Goal: Information Seeking & Learning: Learn about a topic

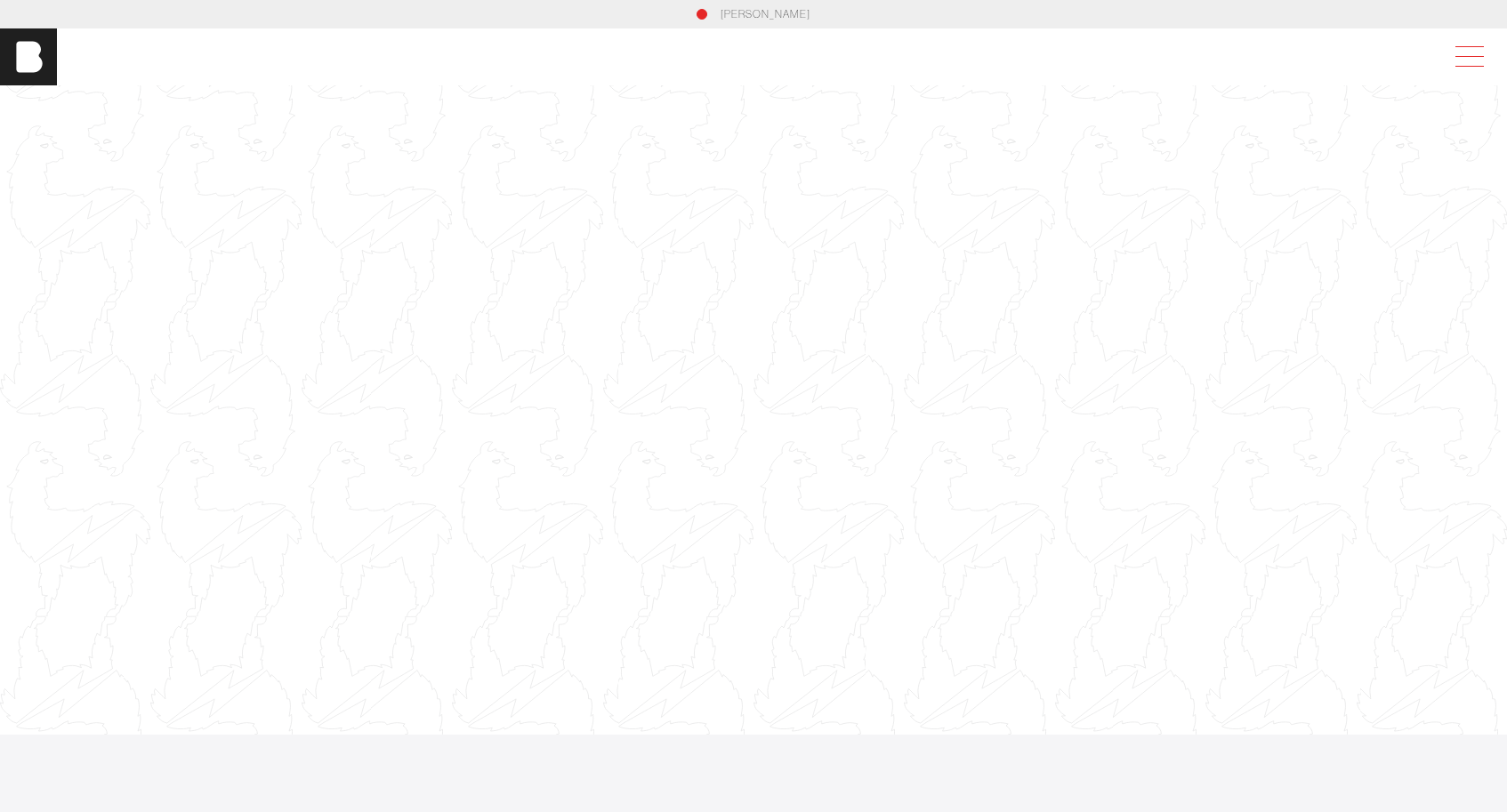
click at [1467, 46] on span at bounding box center [1469, 46] width 28 height 1
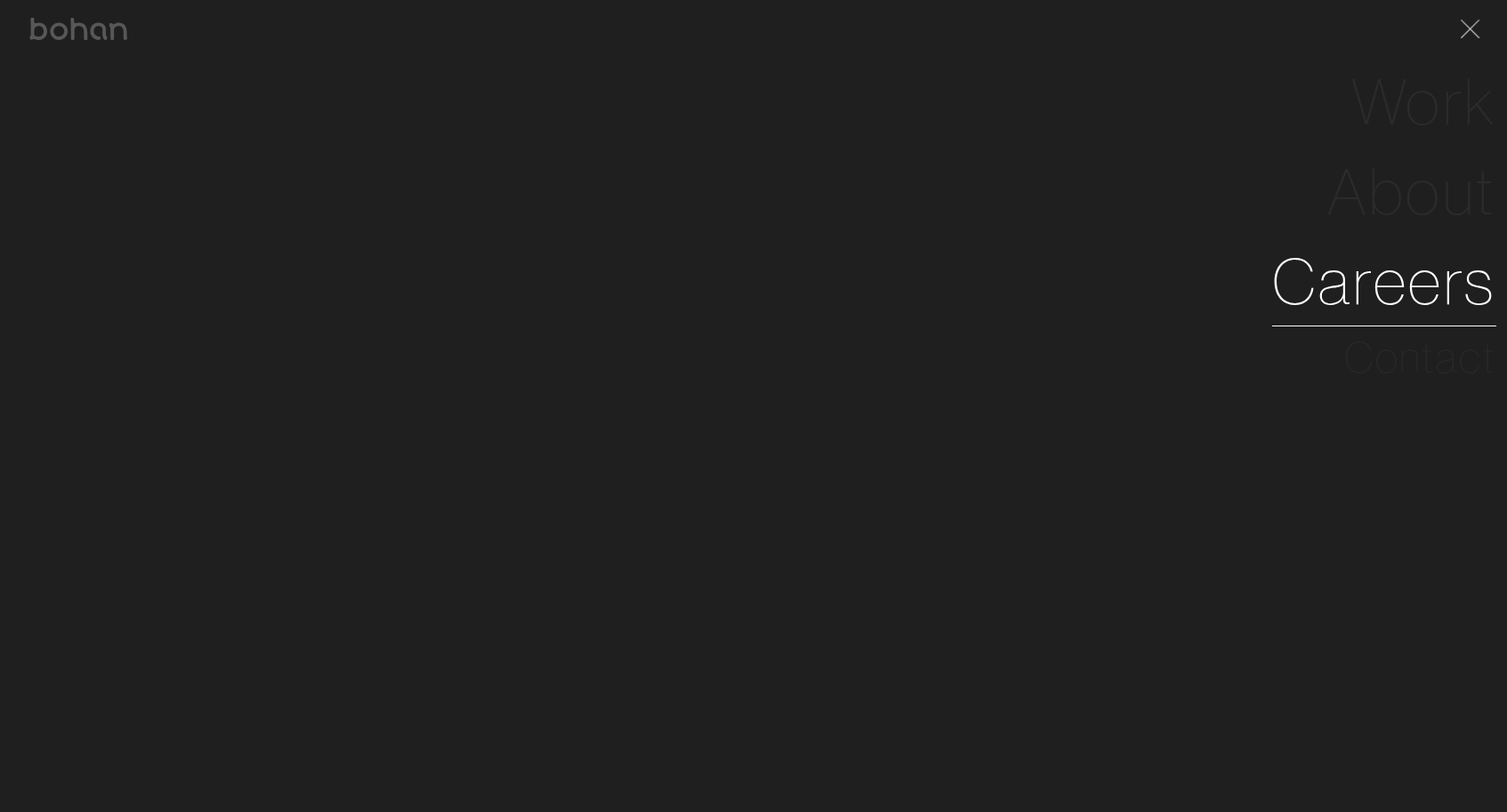
click at [1384, 279] on link "Careers" at bounding box center [1384, 281] width 224 height 89
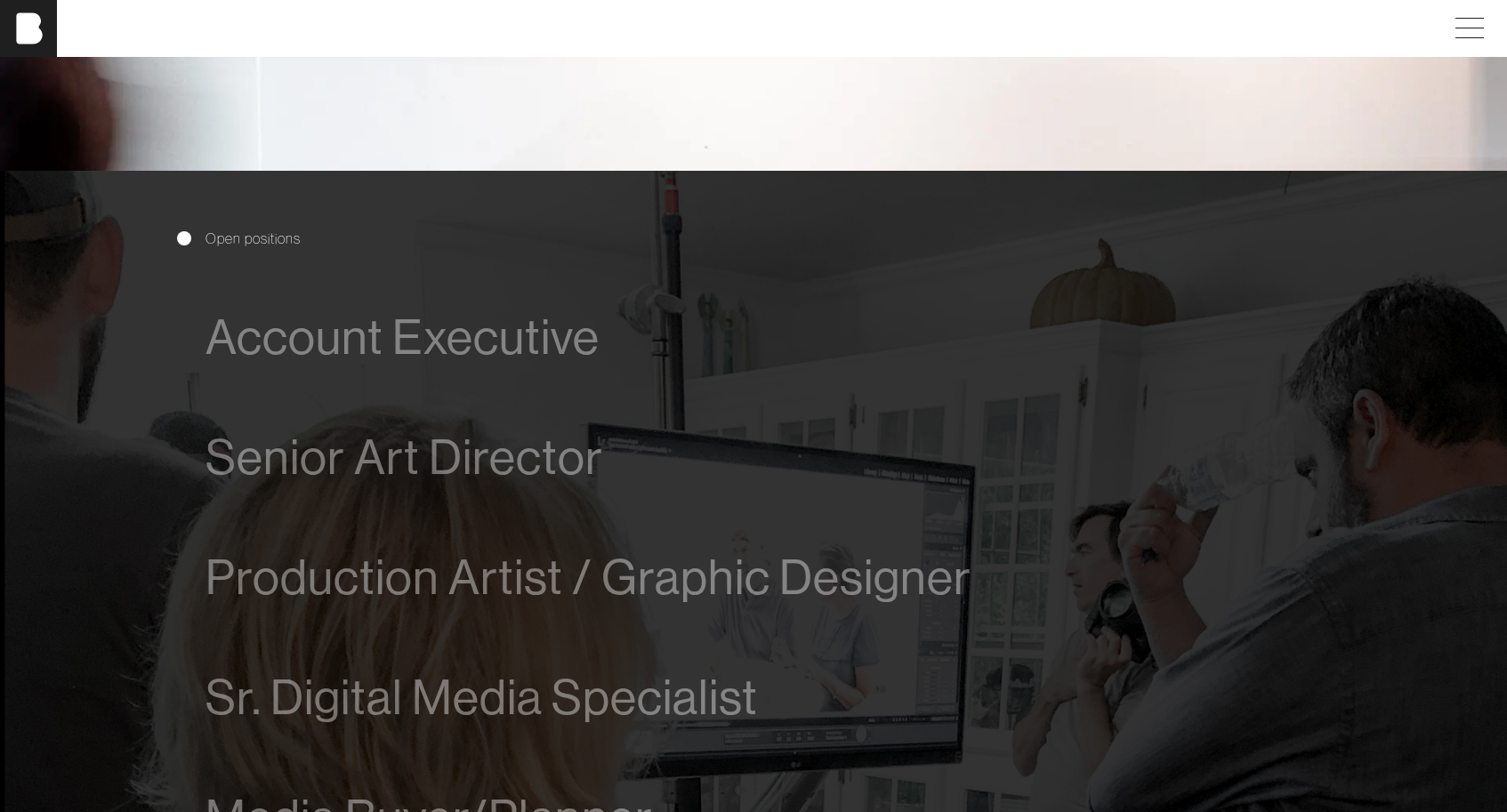
scroll to position [865, 0]
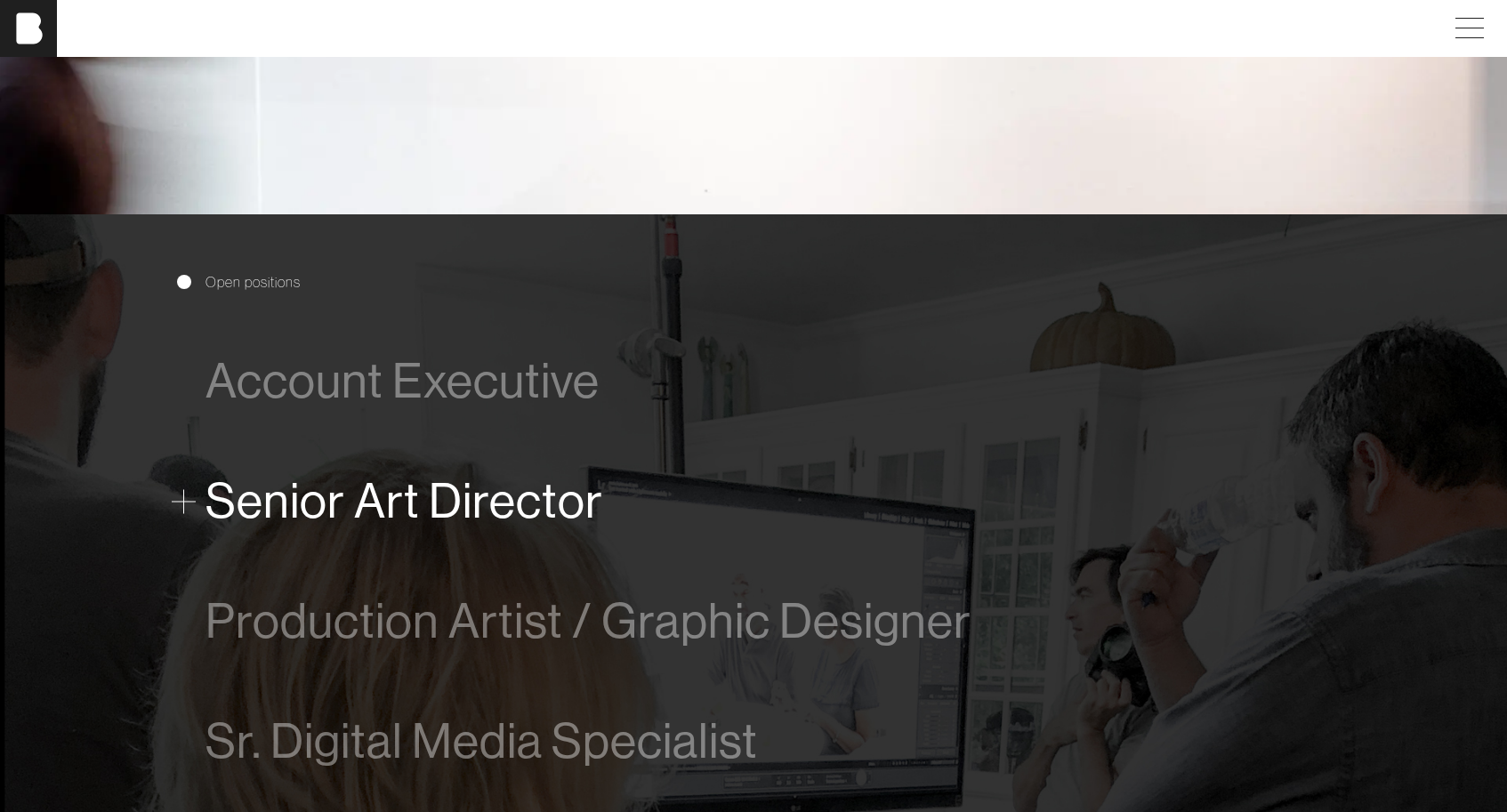
click at [335, 516] on span "Senior Art Director" at bounding box center [404, 501] width 398 height 55
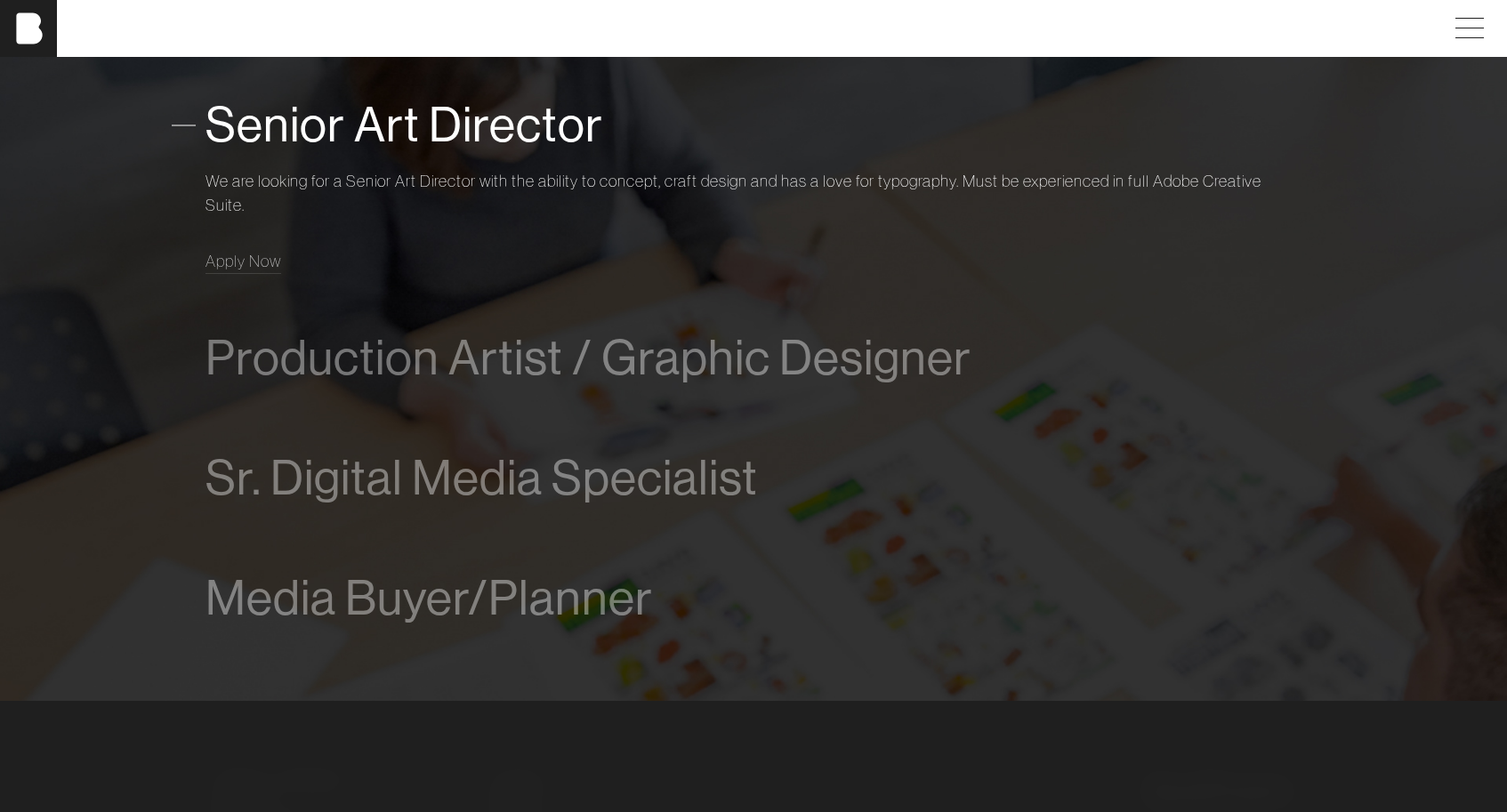
scroll to position [1248, 0]
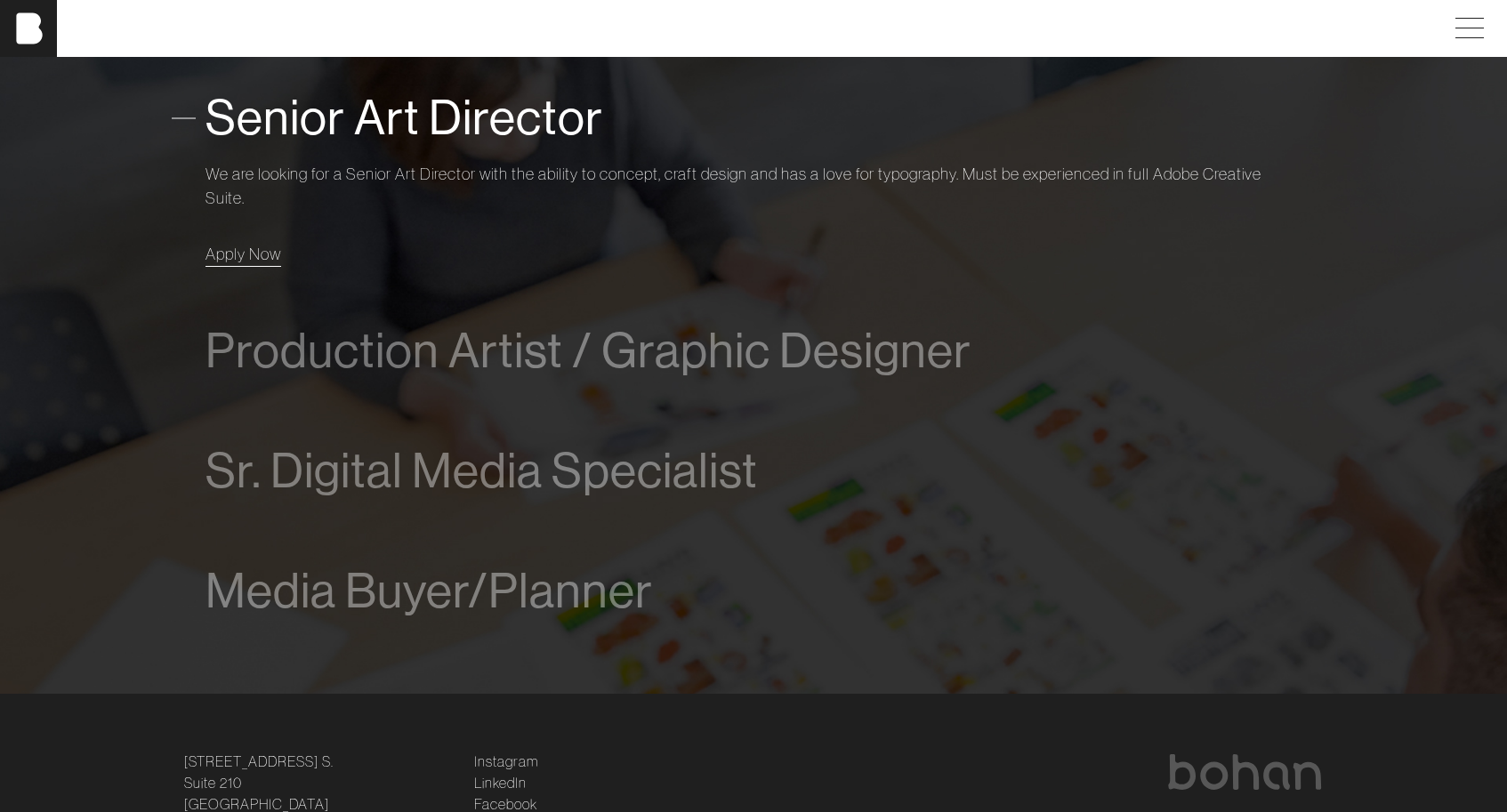
click at [239, 263] on link "Apply Now" at bounding box center [243, 253] width 75 height 24
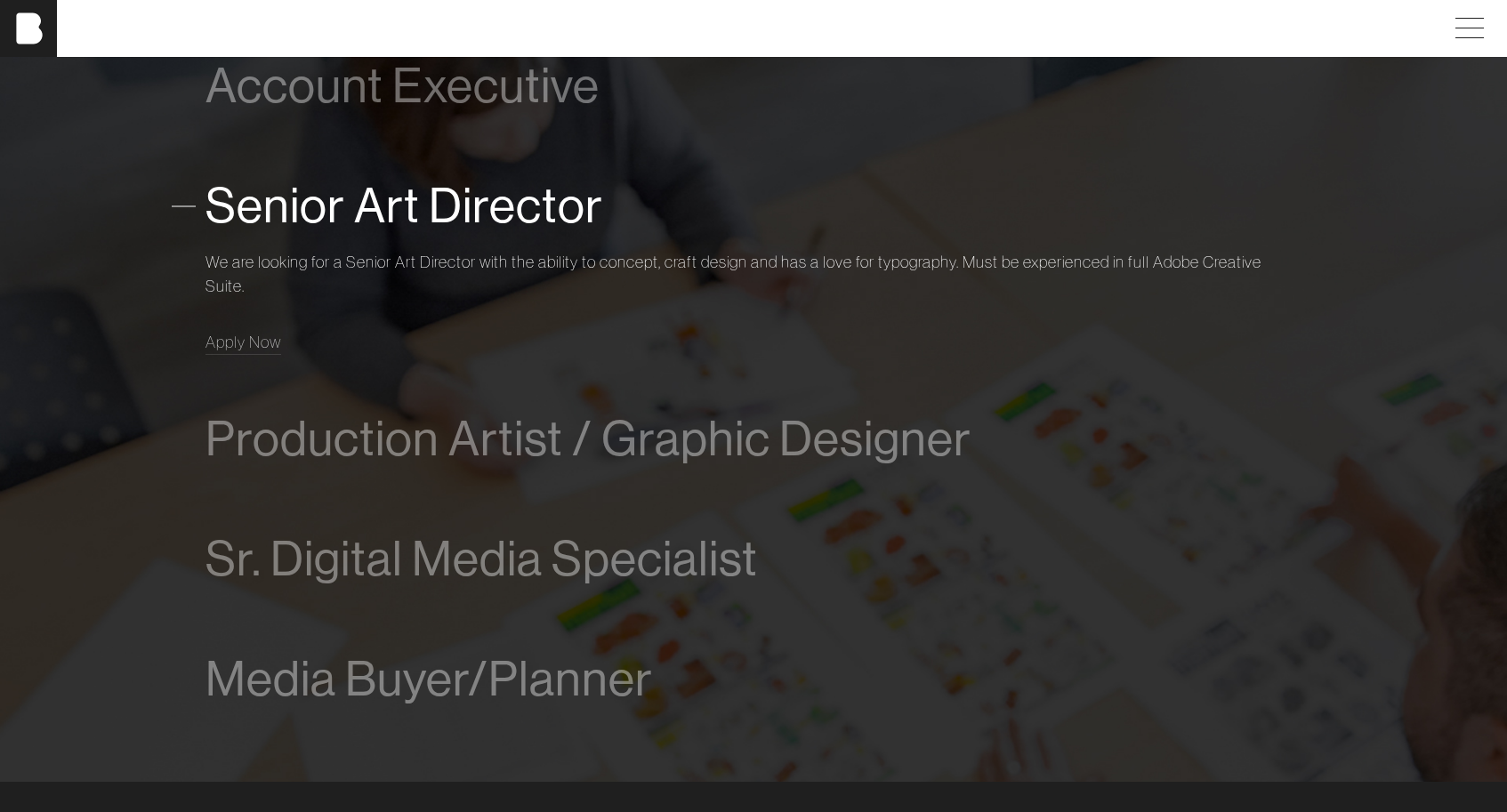
scroll to position [1150, 0]
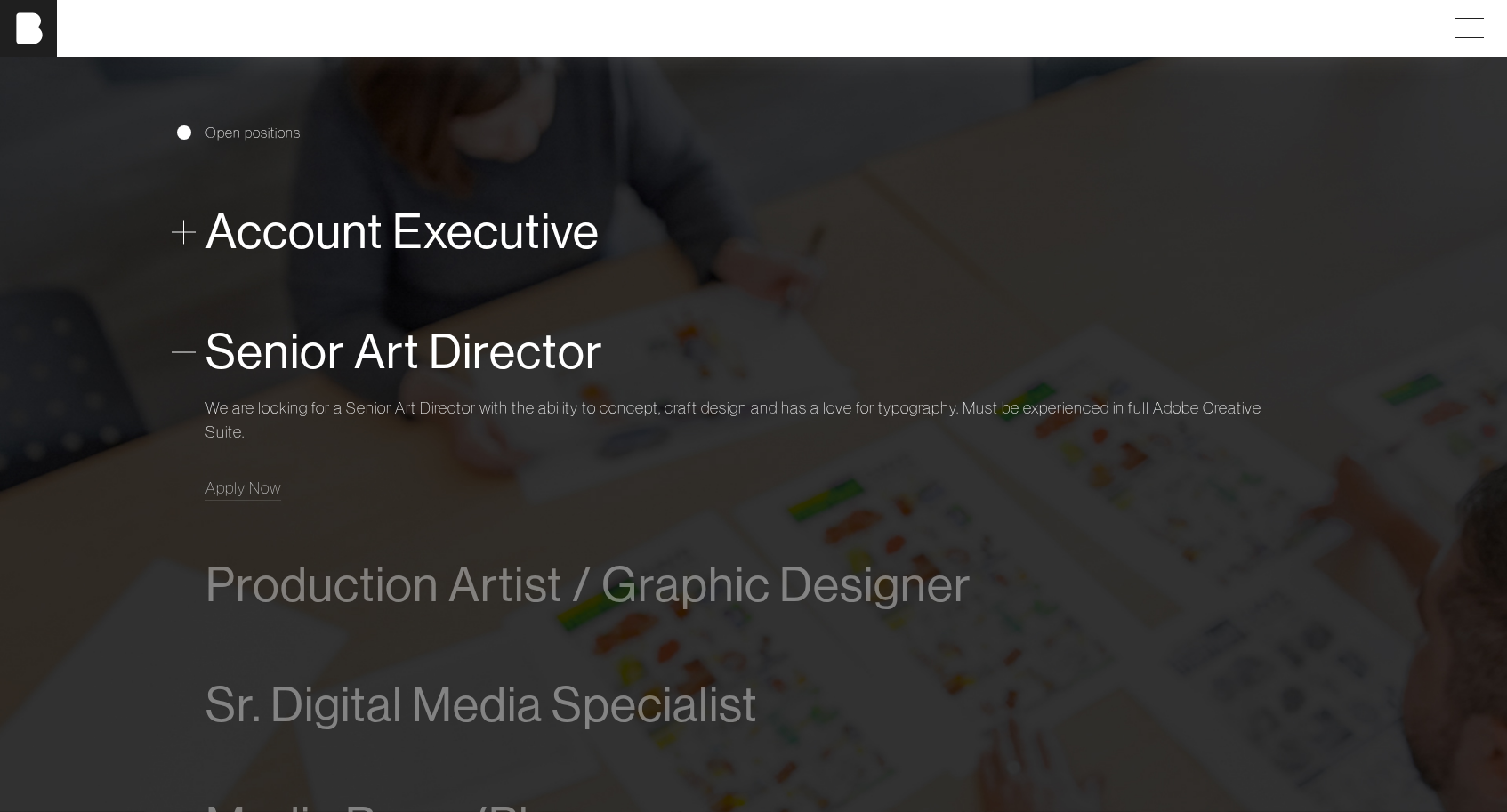
click at [394, 227] on span "Account Executive" at bounding box center [402, 232] width 394 height 55
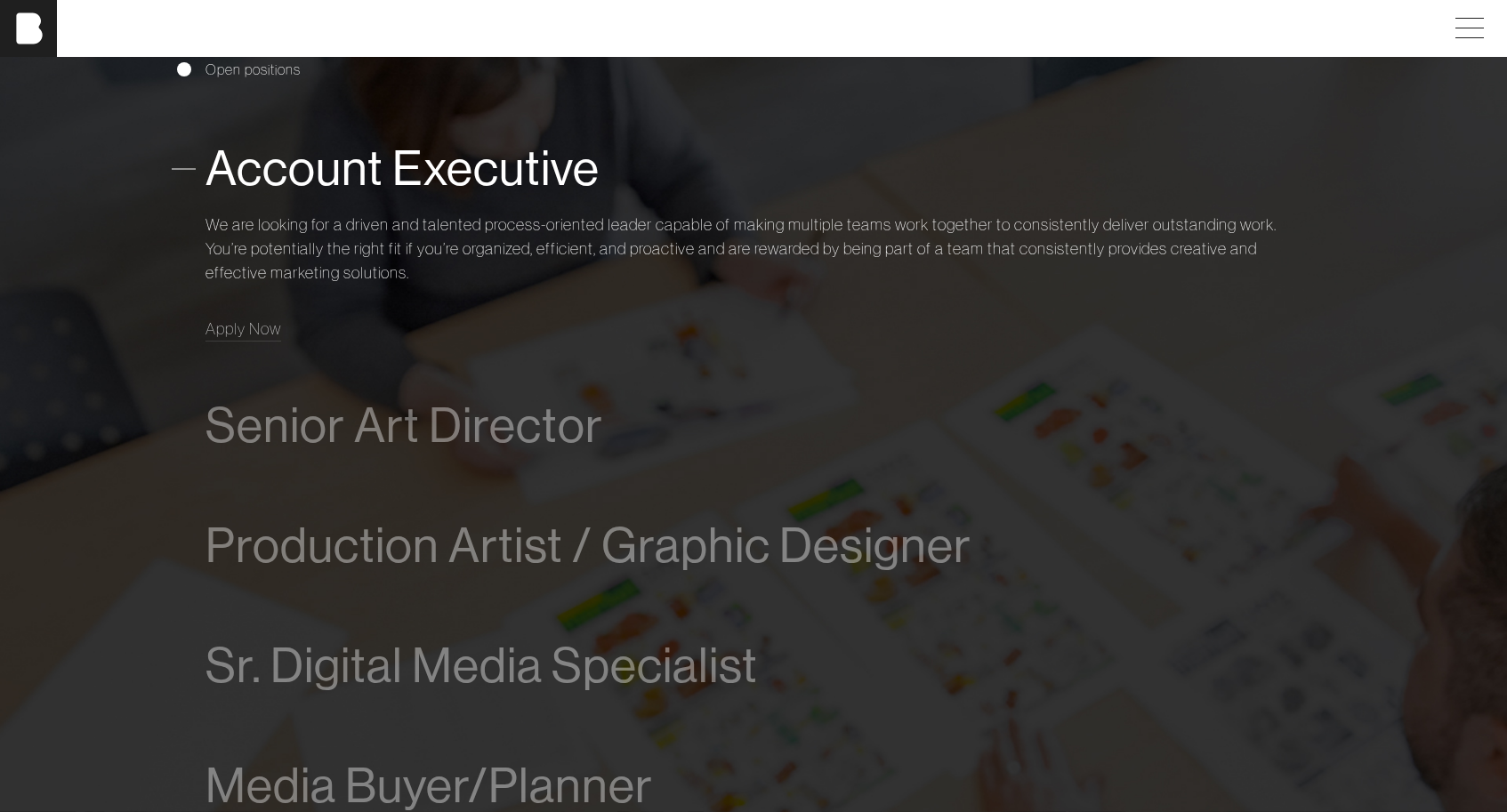
scroll to position [1108, 0]
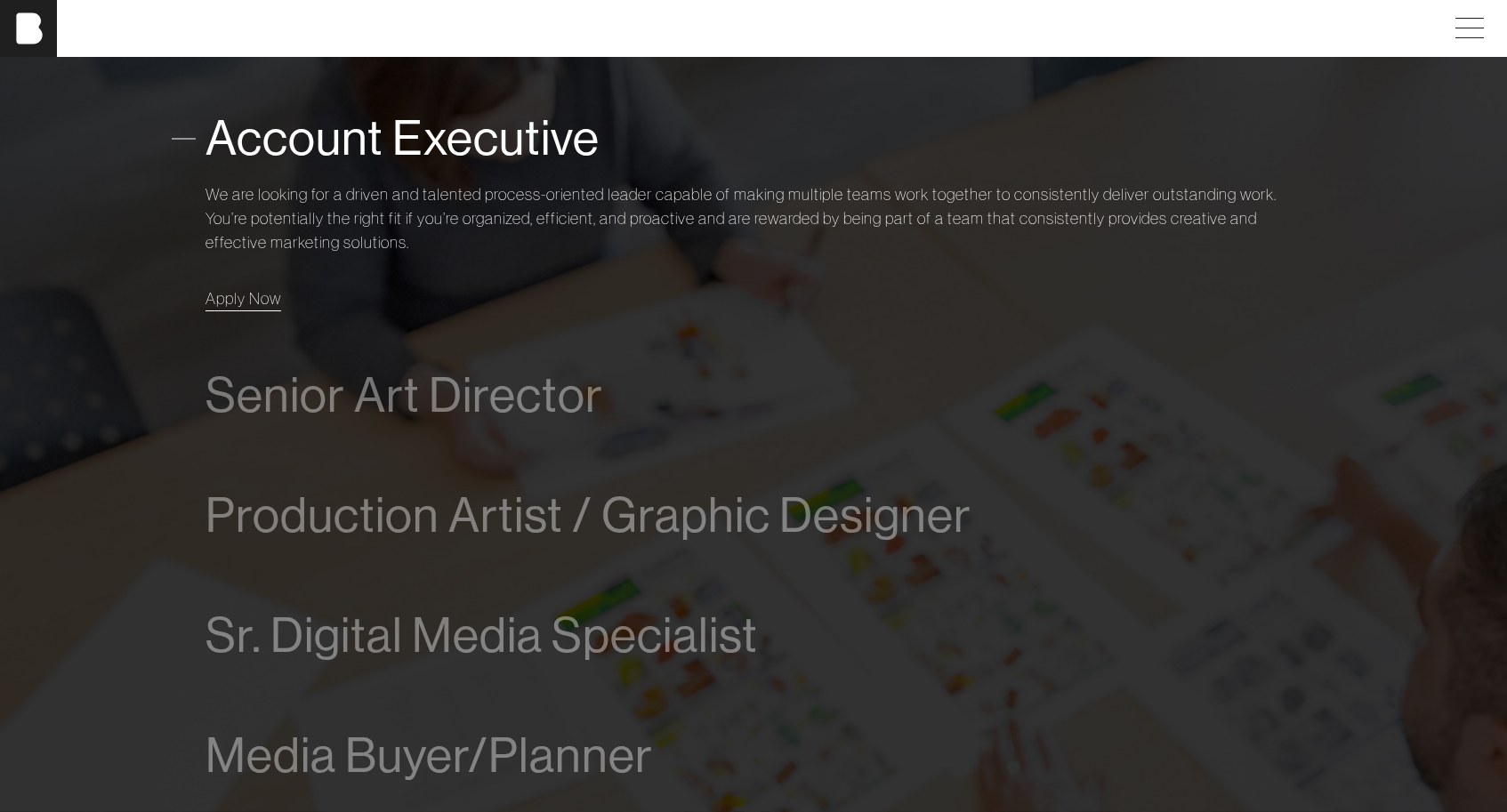
click at [257, 296] on span "Apply Now" at bounding box center [243, 299] width 75 height 21
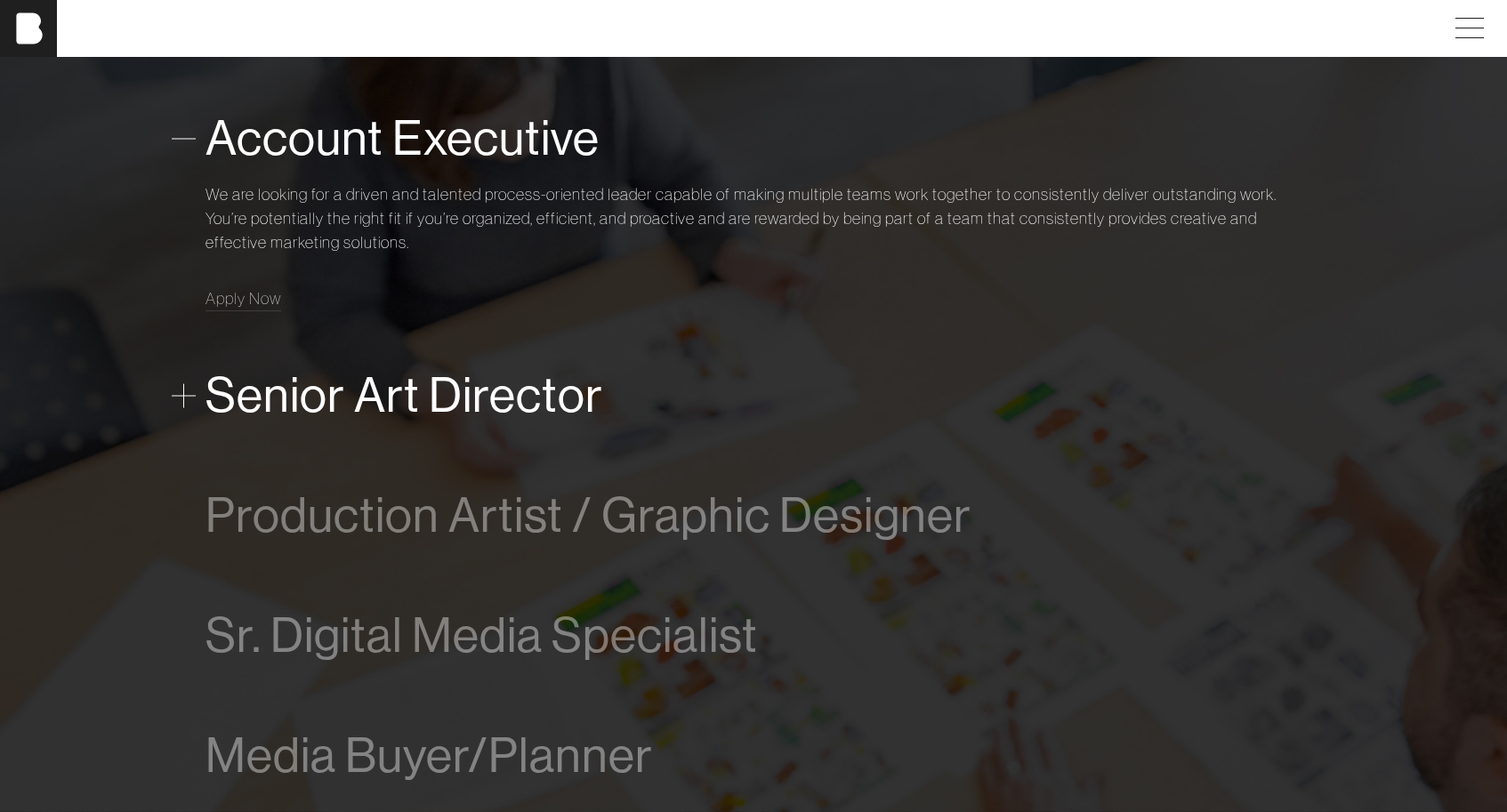
click at [316, 396] on span "Senior Art Director" at bounding box center [404, 396] width 398 height 55
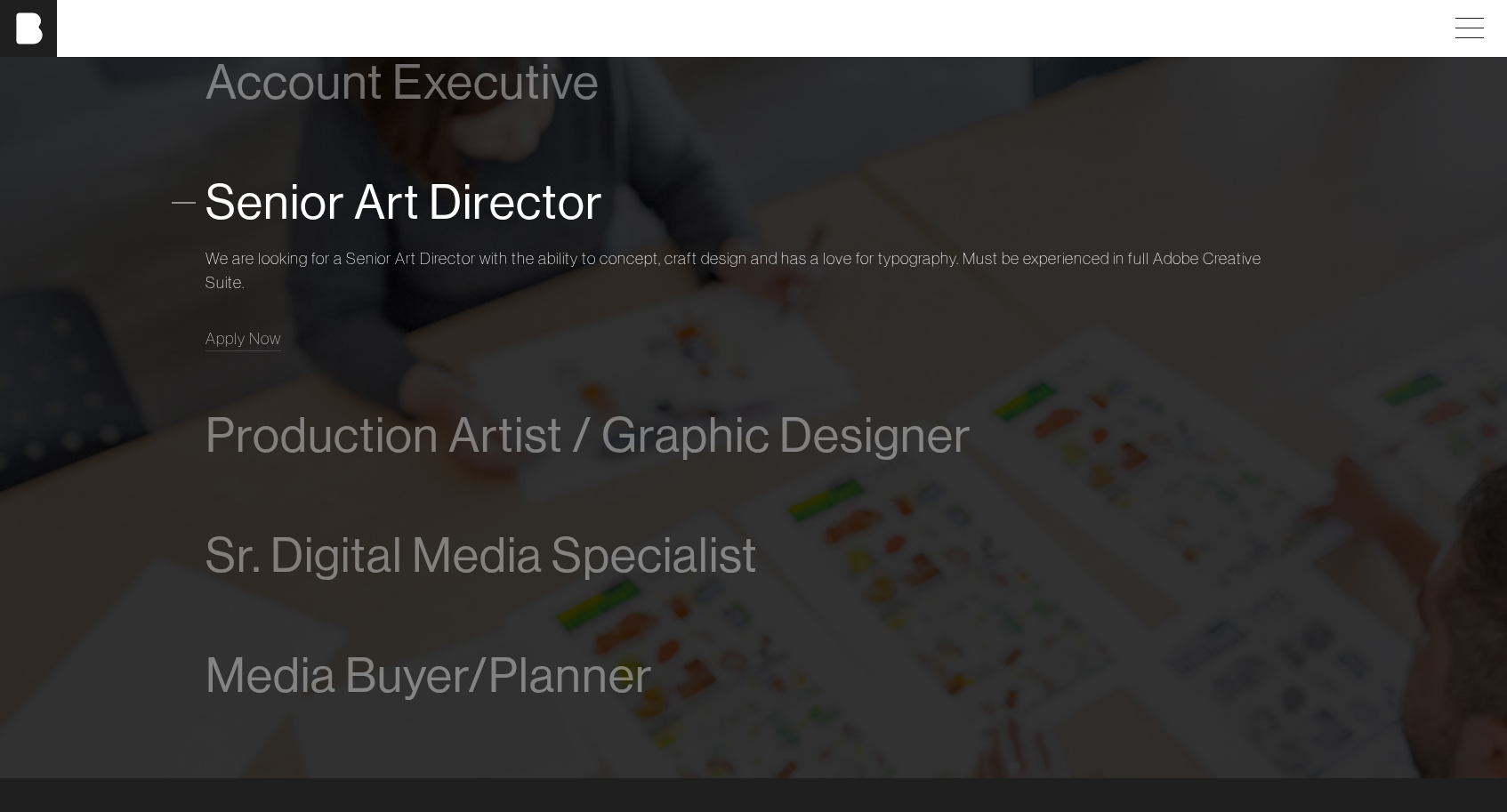
scroll to position [1161, 0]
click at [230, 338] on span "Apply Now" at bounding box center [243, 341] width 75 height 21
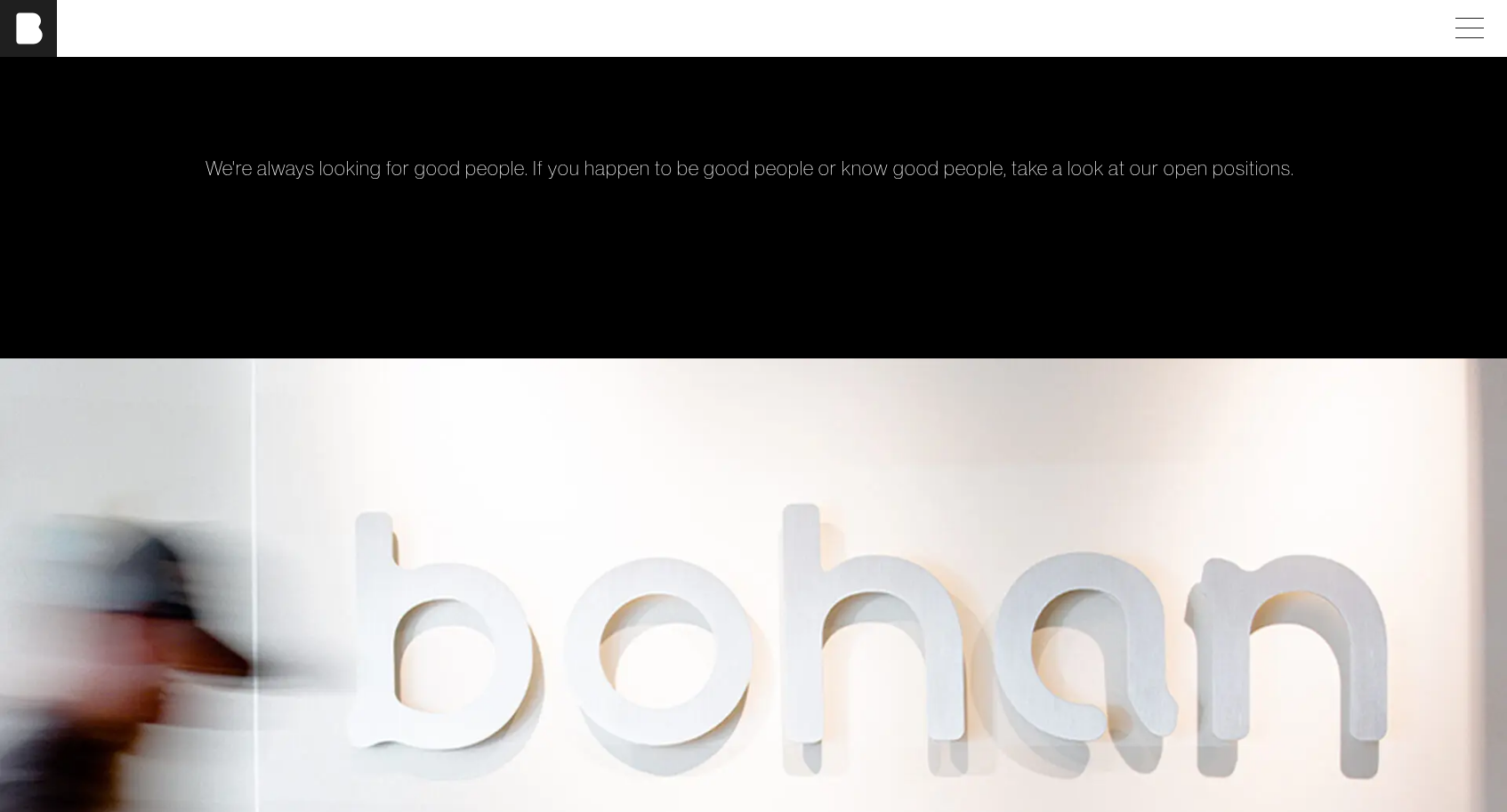
scroll to position [0, 0]
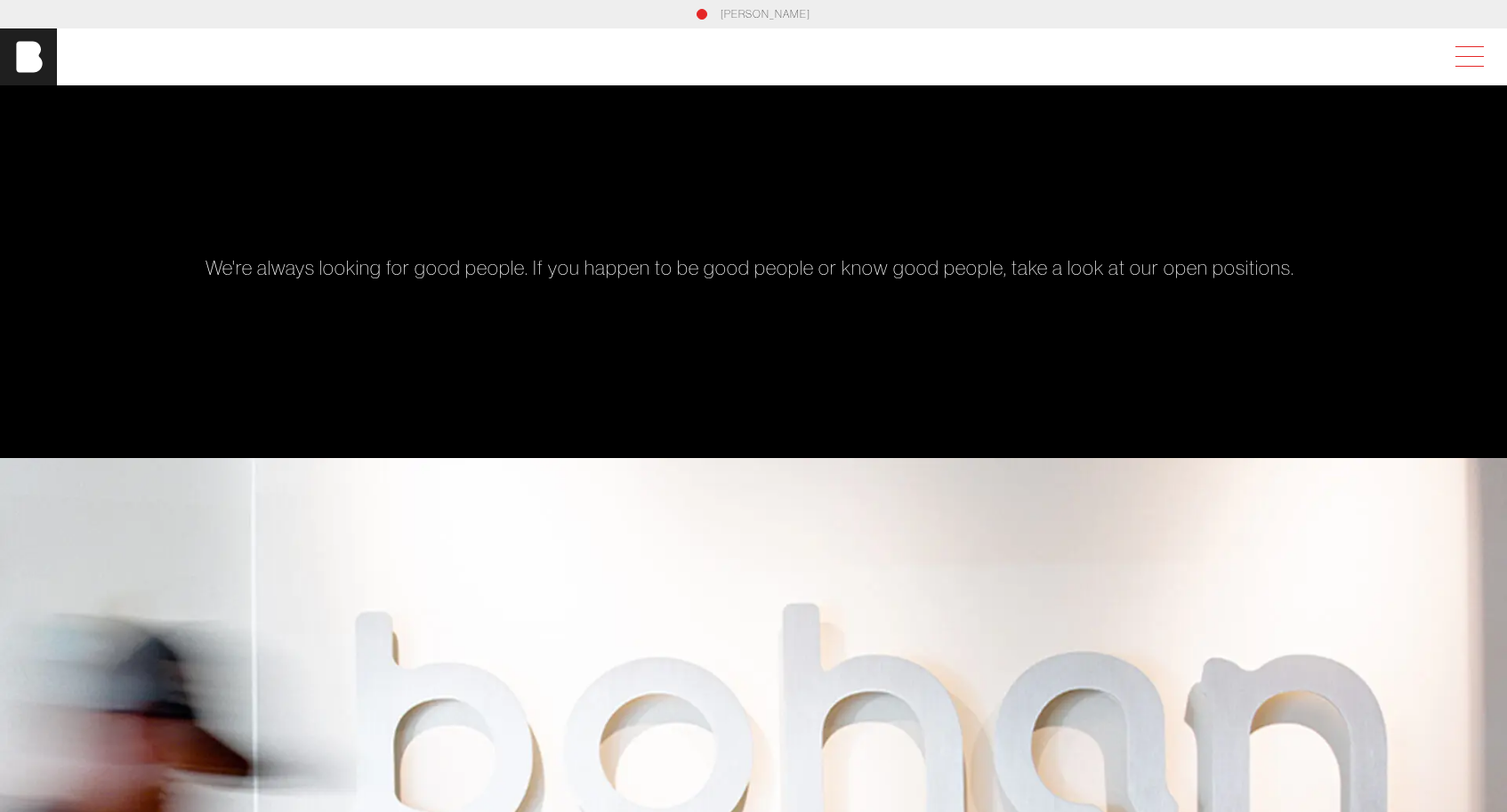
click at [1461, 54] on span at bounding box center [1466, 57] width 41 height 32
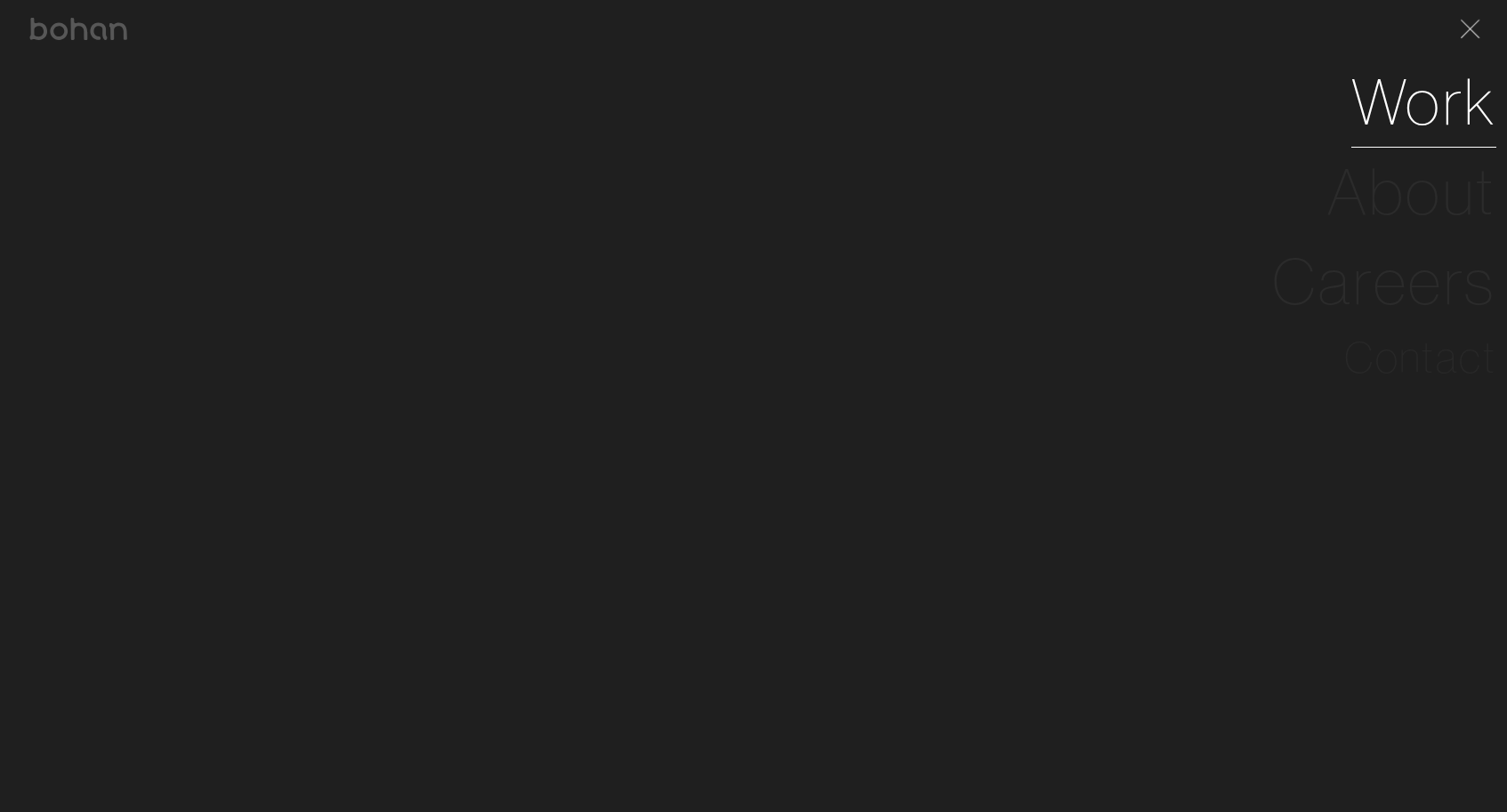
click at [1417, 114] on link "Work" at bounding box center [1424, 101] width 145 height 89
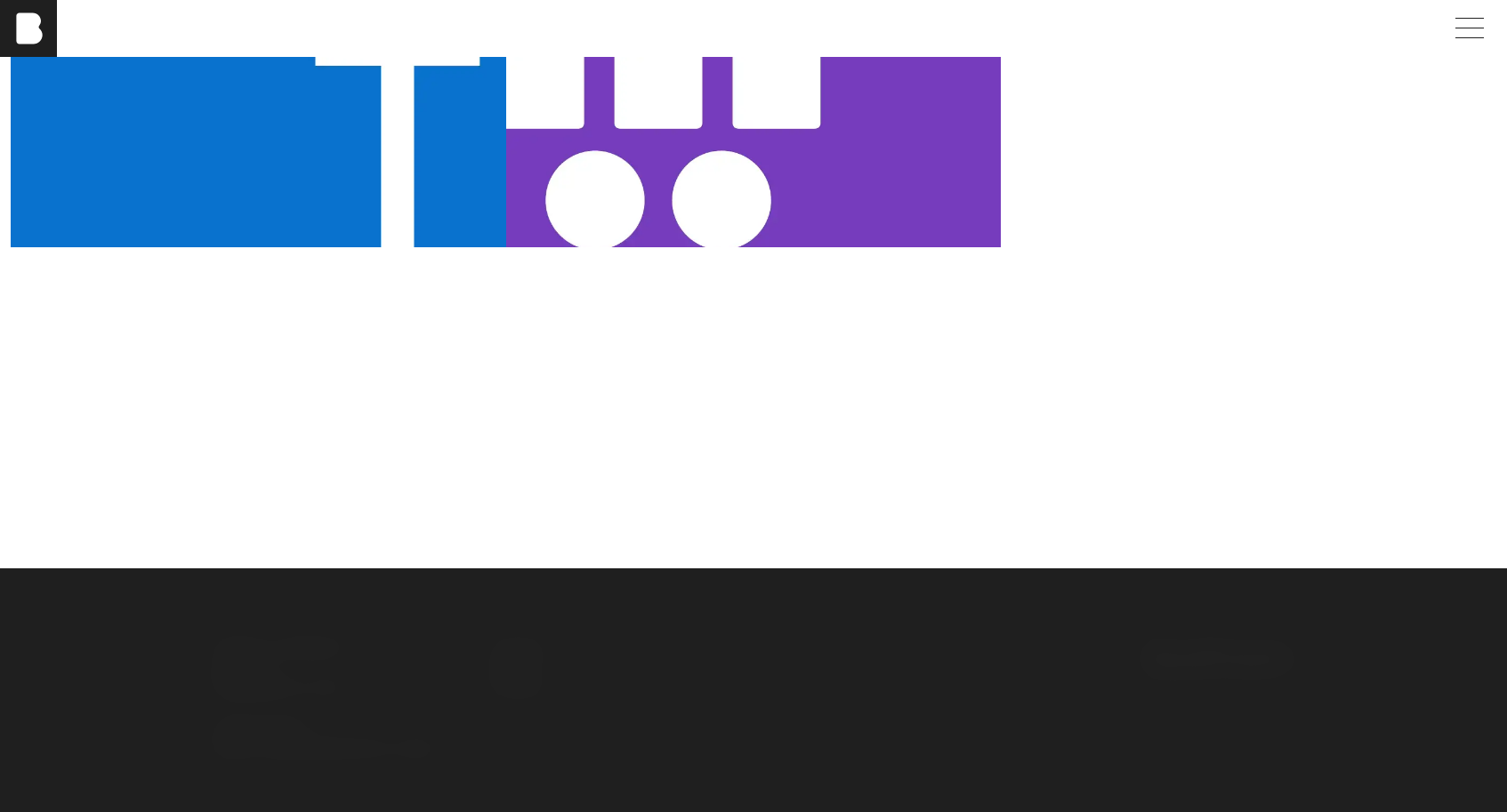
scroll to position [1481, 0]
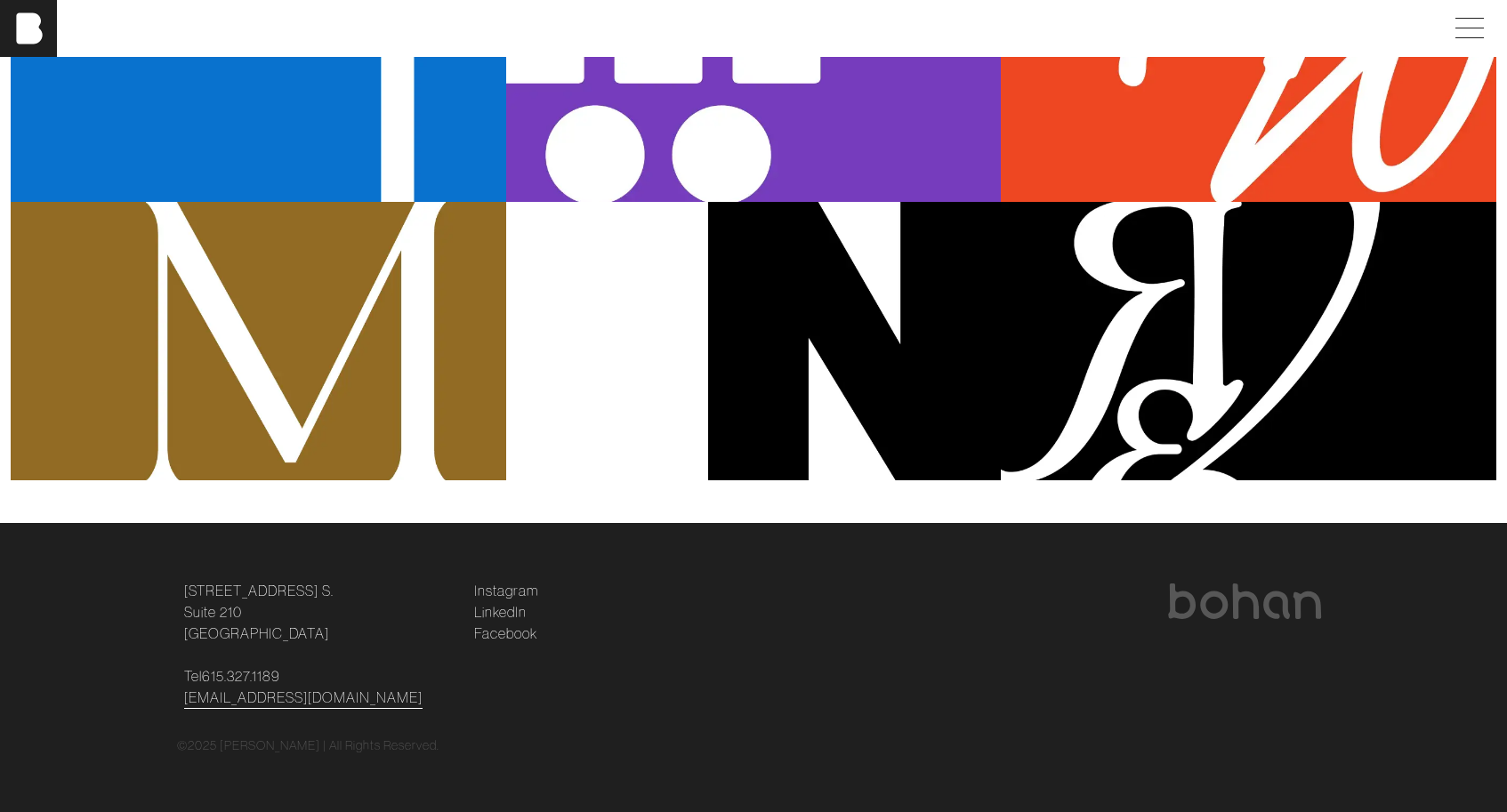
click at [319, 269] on div "Mondavi" at bounding box center [258, 340] width 496 height 278
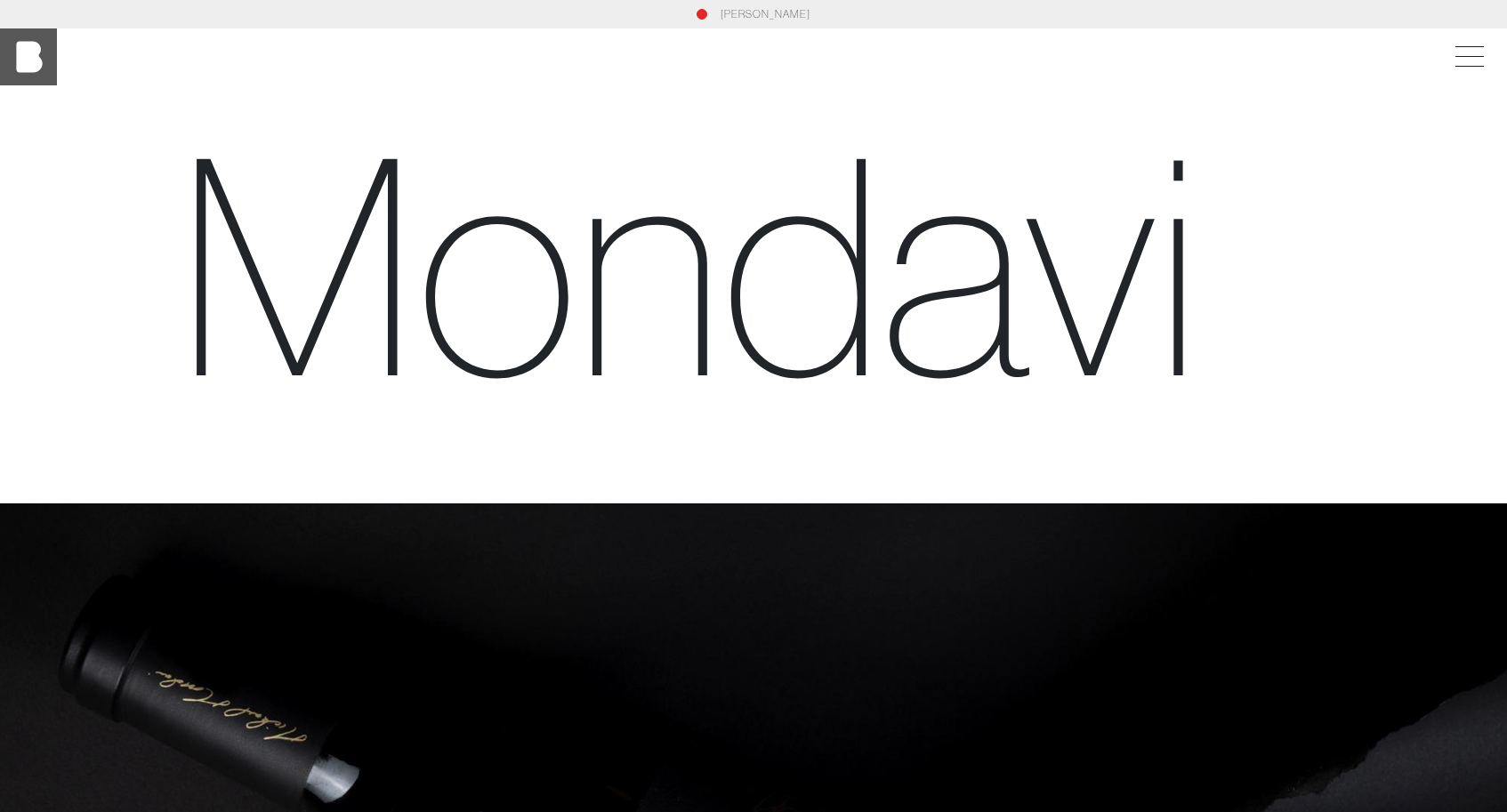
click at [17, 65] on img at bounding box center [28, 57] width 57 height 57
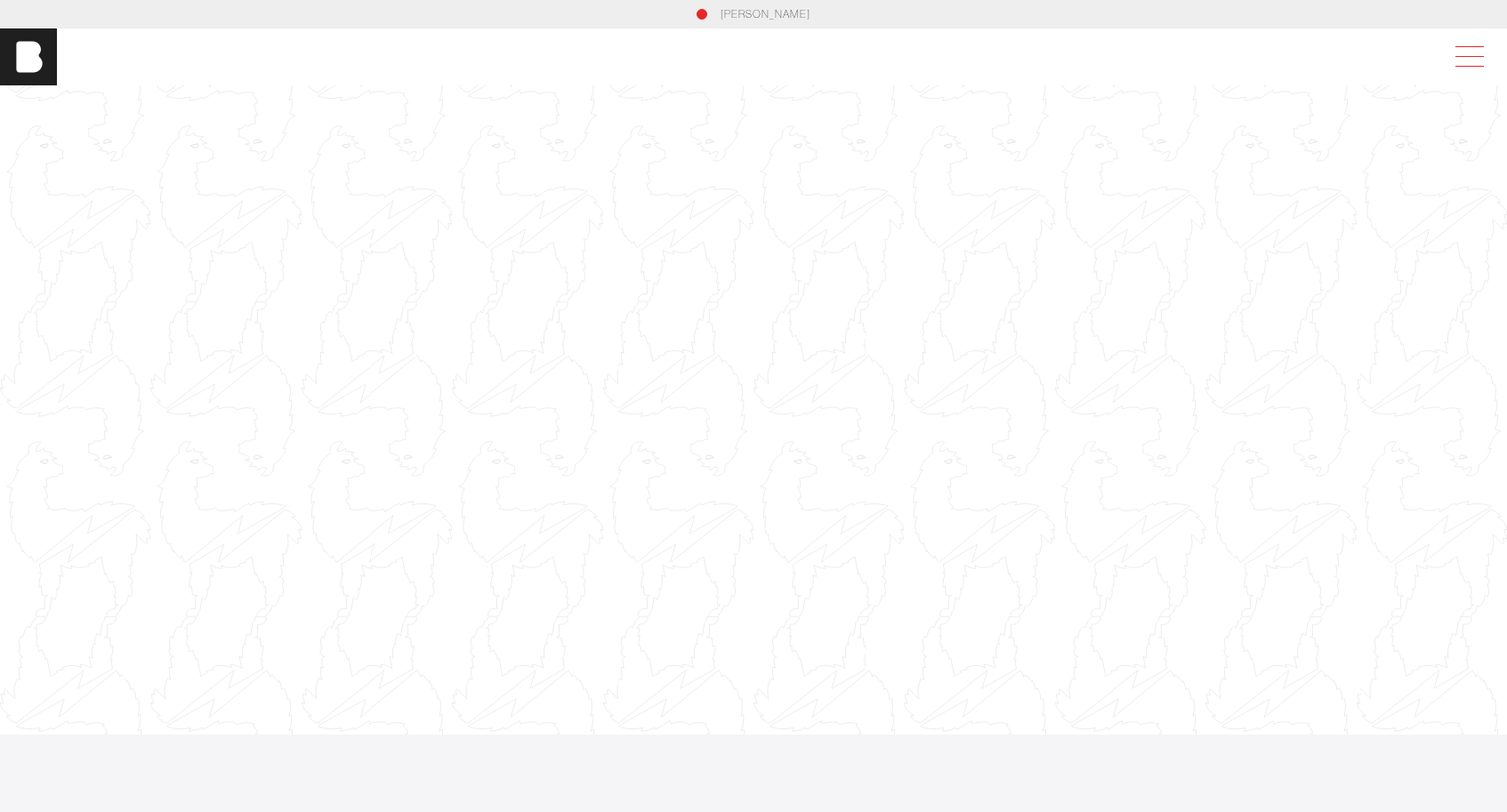
click at [1475, 52] on span at bounding box center [1466, 57] width 41 height 32
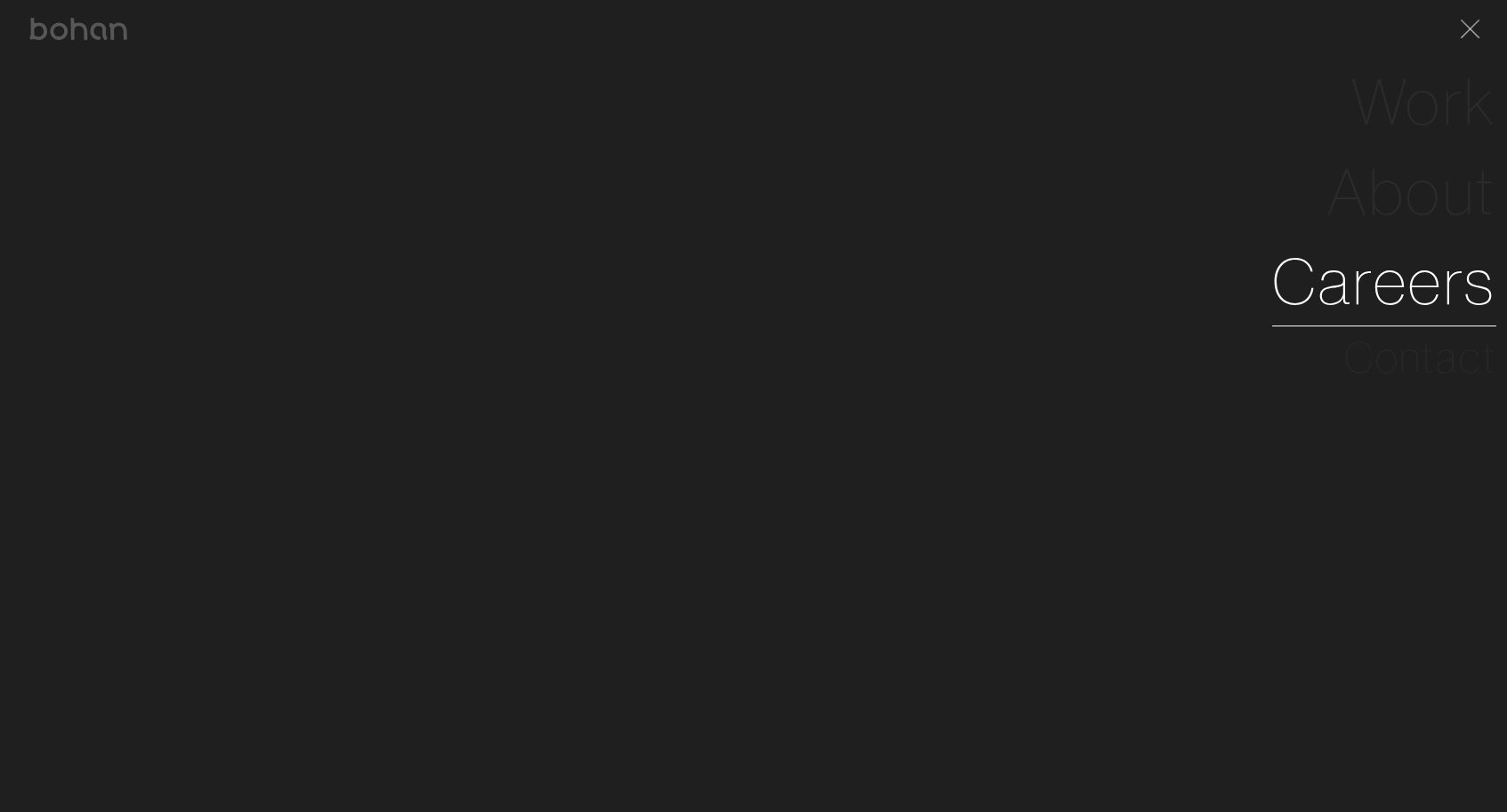
click at [1417, 267] on link "Careers" at bounding box center [1384, 281] width 224 height 89
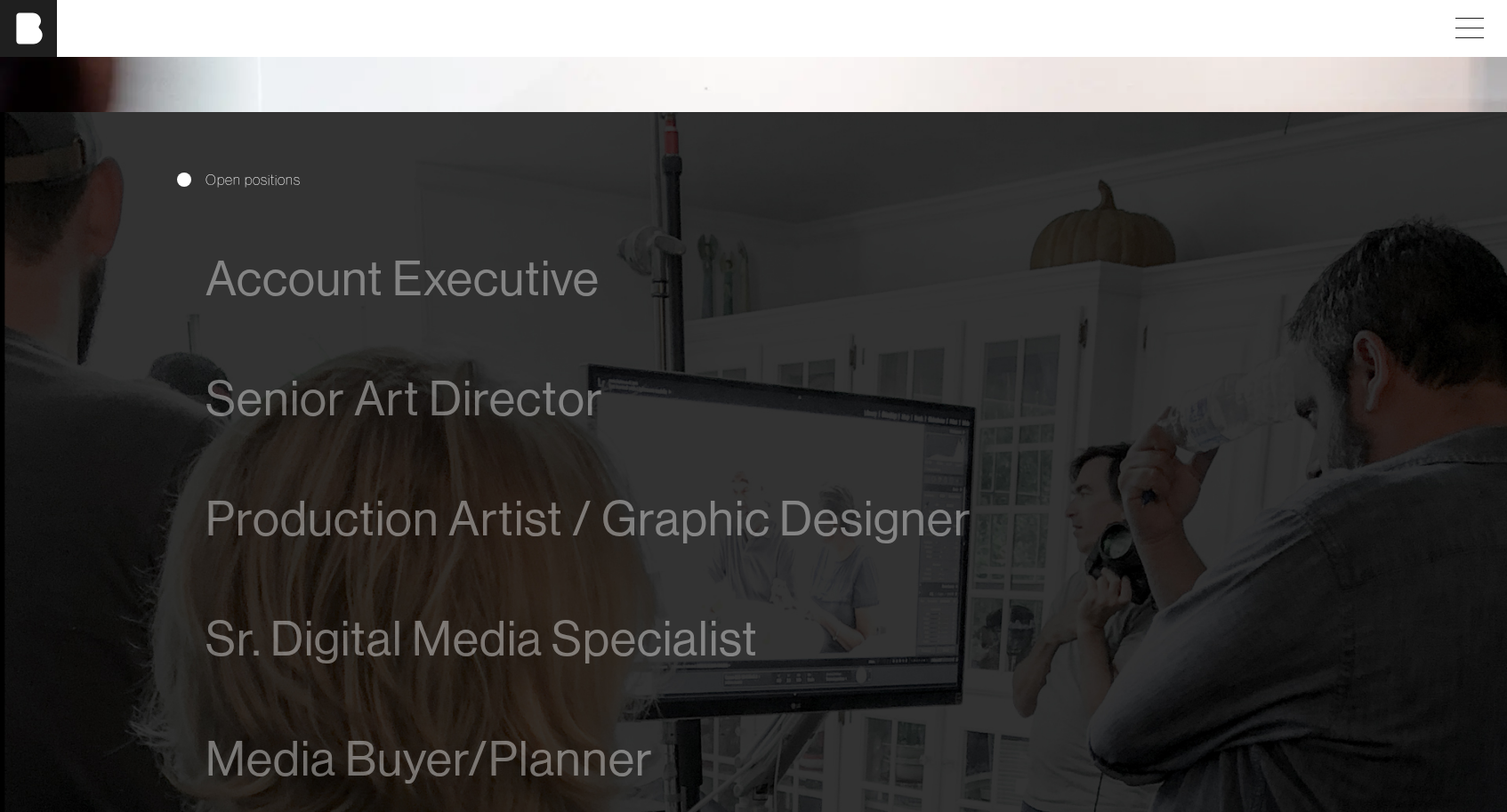
scroll to position [1033, 0]
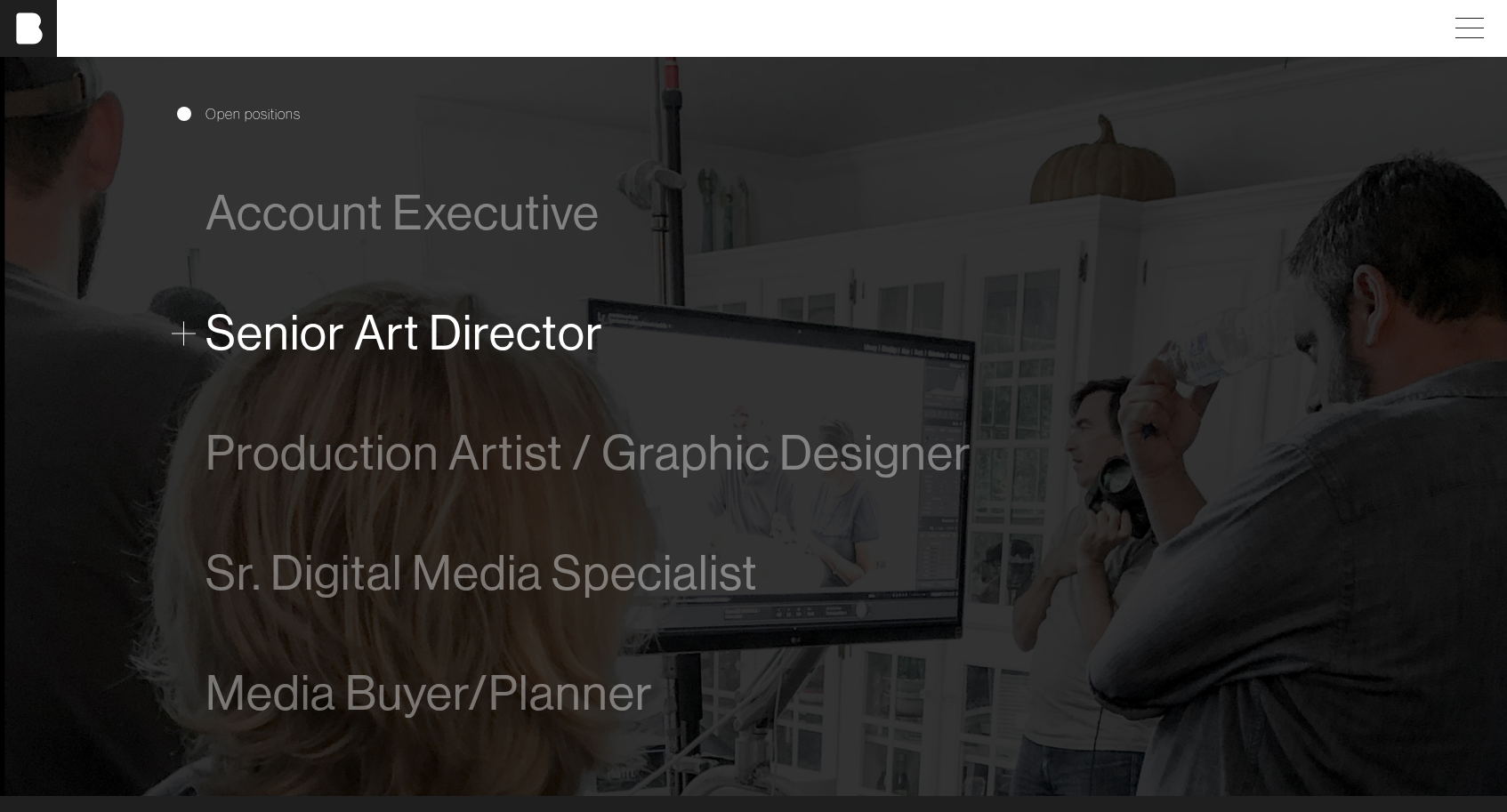
drag, startPoint x: 365, startPoint y: 295, endPoint x: 362, endPoint y: 306, distance: 11.4
click at [365, 295] on div "Senior Art Director We are looking for a Senior Art Director with the ability t…" at bounding box center [753, 333] width 1096 height 120
click at [345, 346] on span "Senior Art Director" at bounding box center [404, 333] width 398 height 55
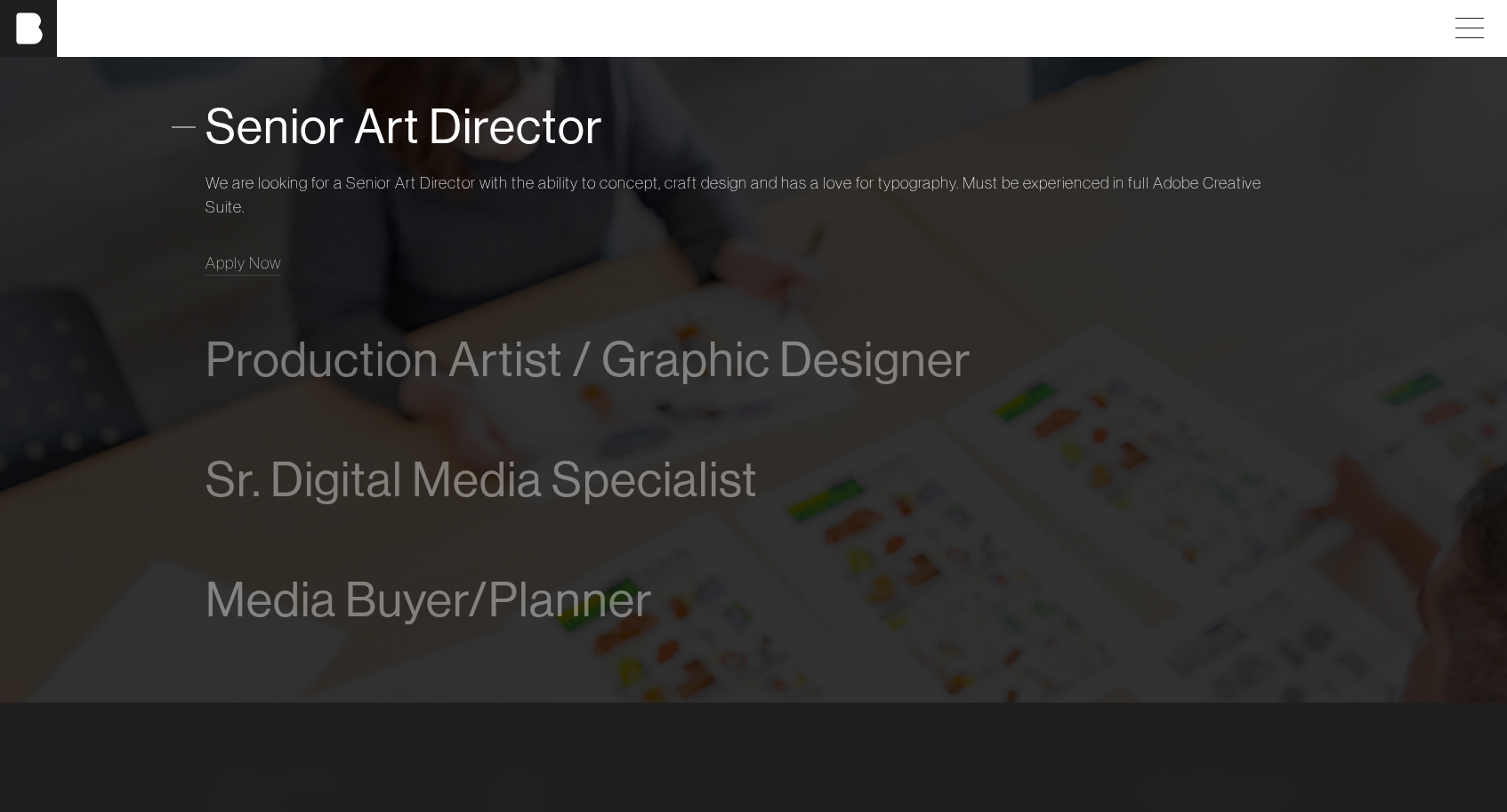
scroll to position [1245, 0]
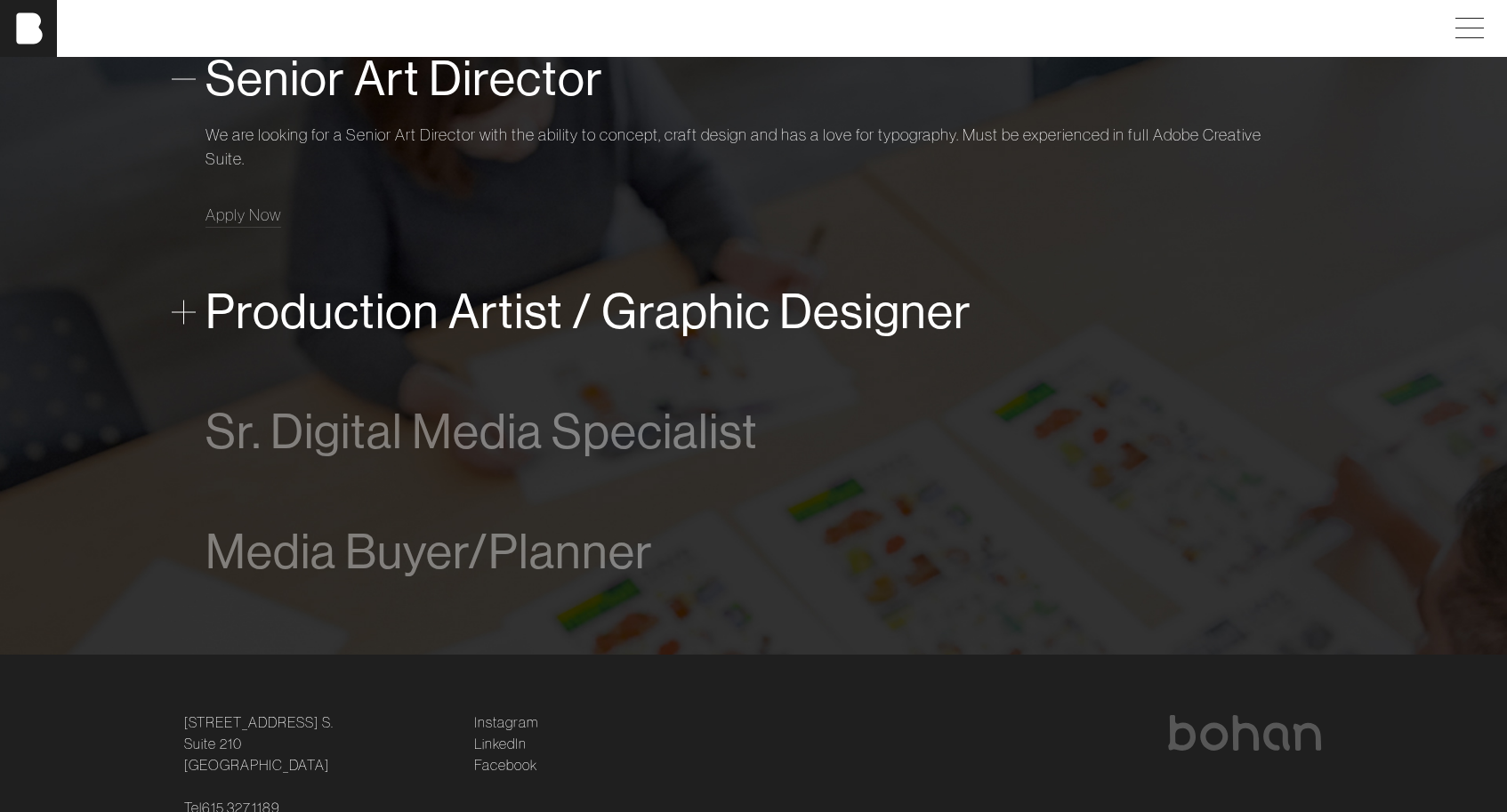
click at [459, 311] on span "Production Artist / Graphic Designer" at bounding box center [588, 312] width 766 height 55
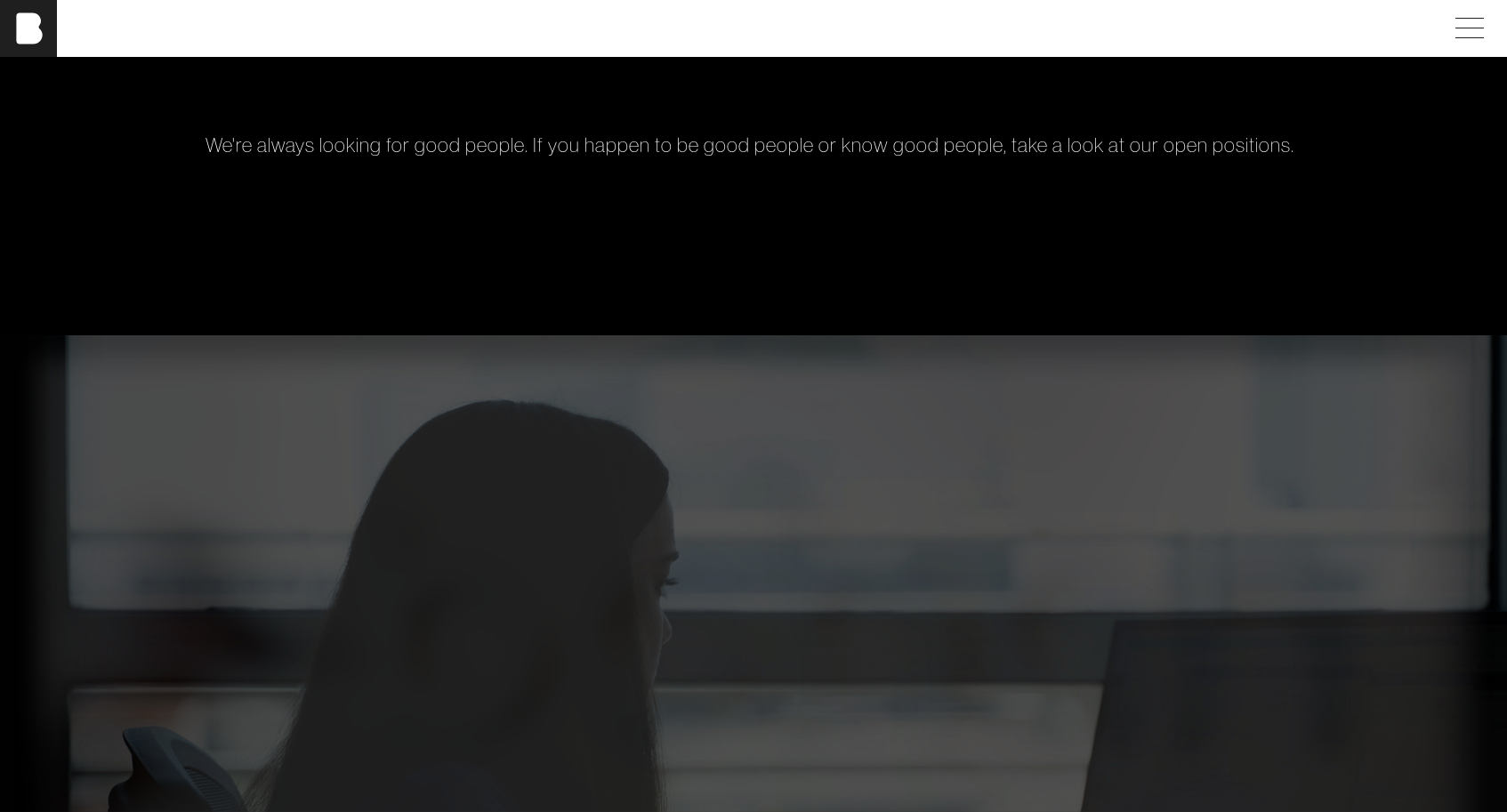
scroll to position [0, 0]
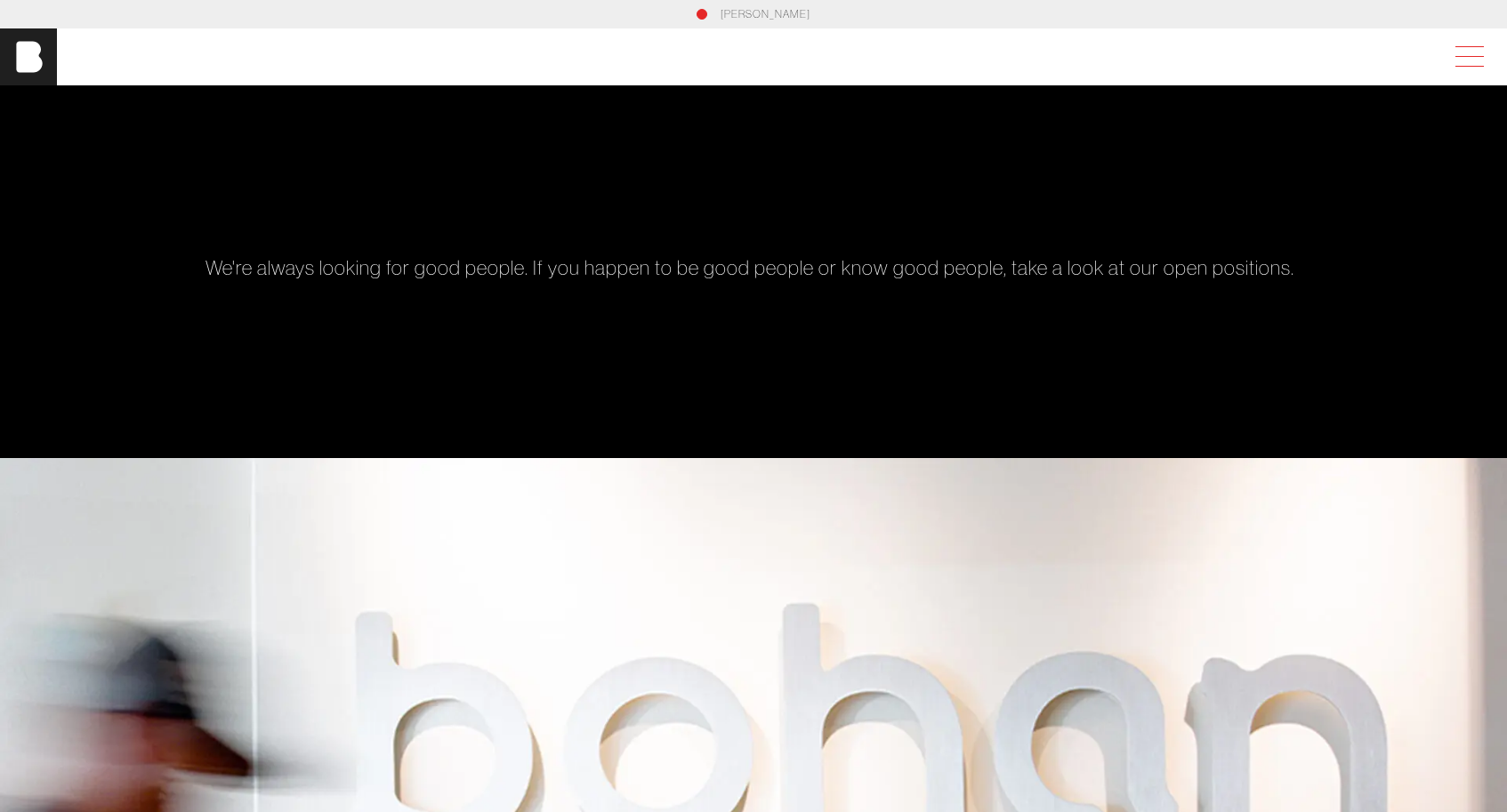
click at [1456, 54] on span at bounding box center [1466, 57] width 41 height 32
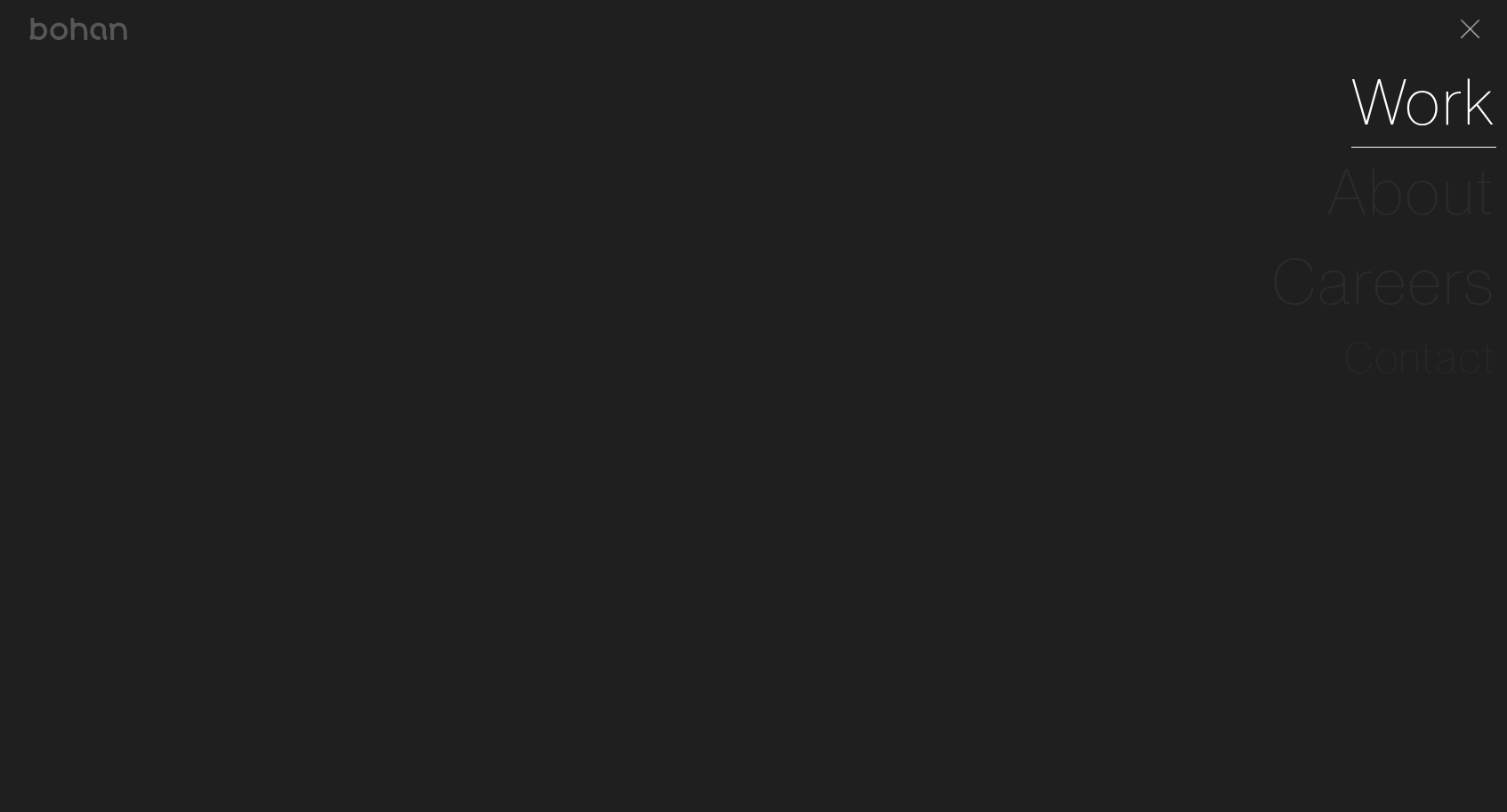
click at [1401, 106] on link "Work" at bounding box center [1424, 101] width 145 height 89
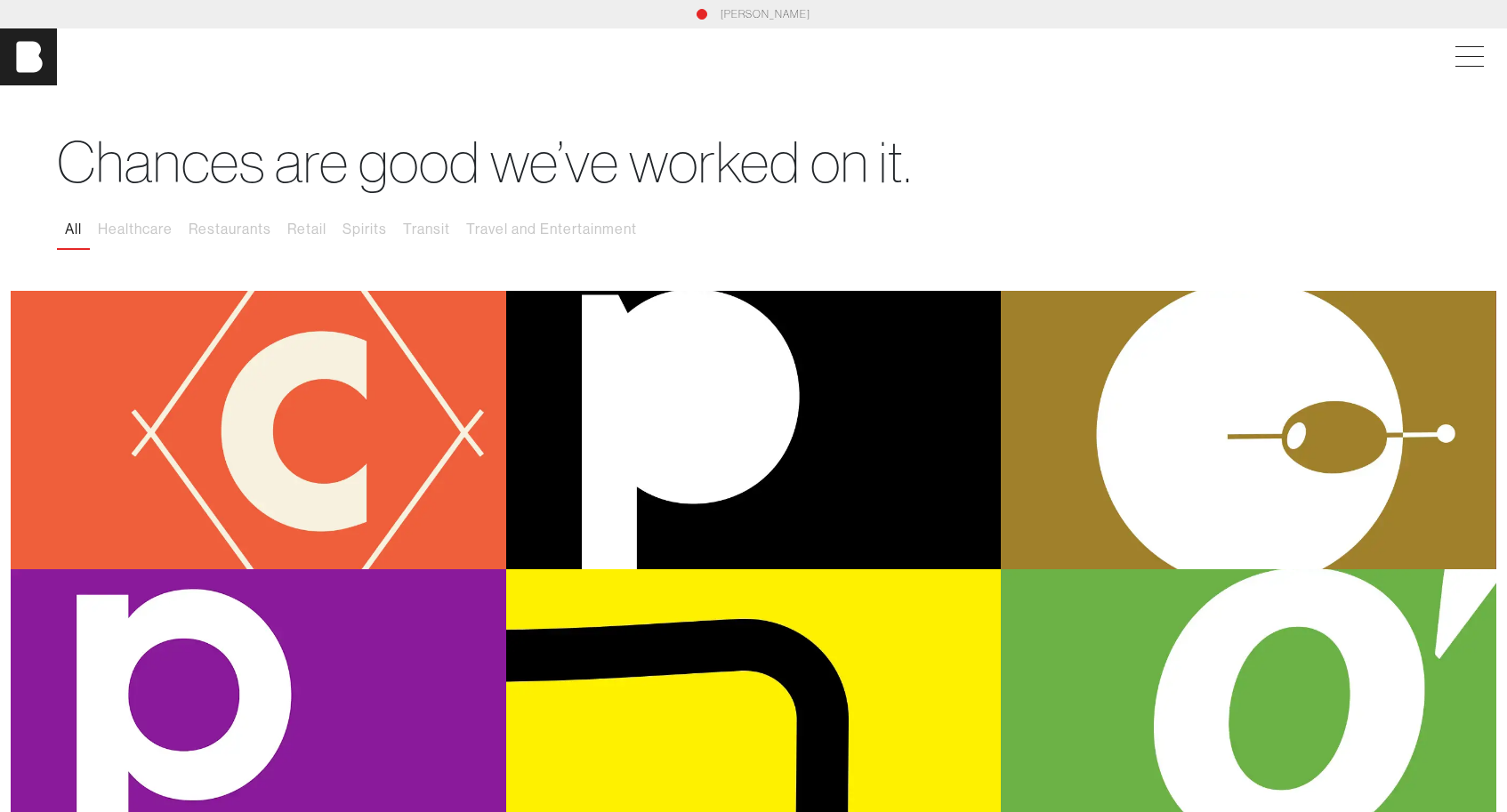
click at [1457, 74] on div "[PERSON_NAME]" at bounding box center [753, 57] width 1507 height 57
click at [1458, 61] on span at bounding box center [1466, 57] width 41 height 32
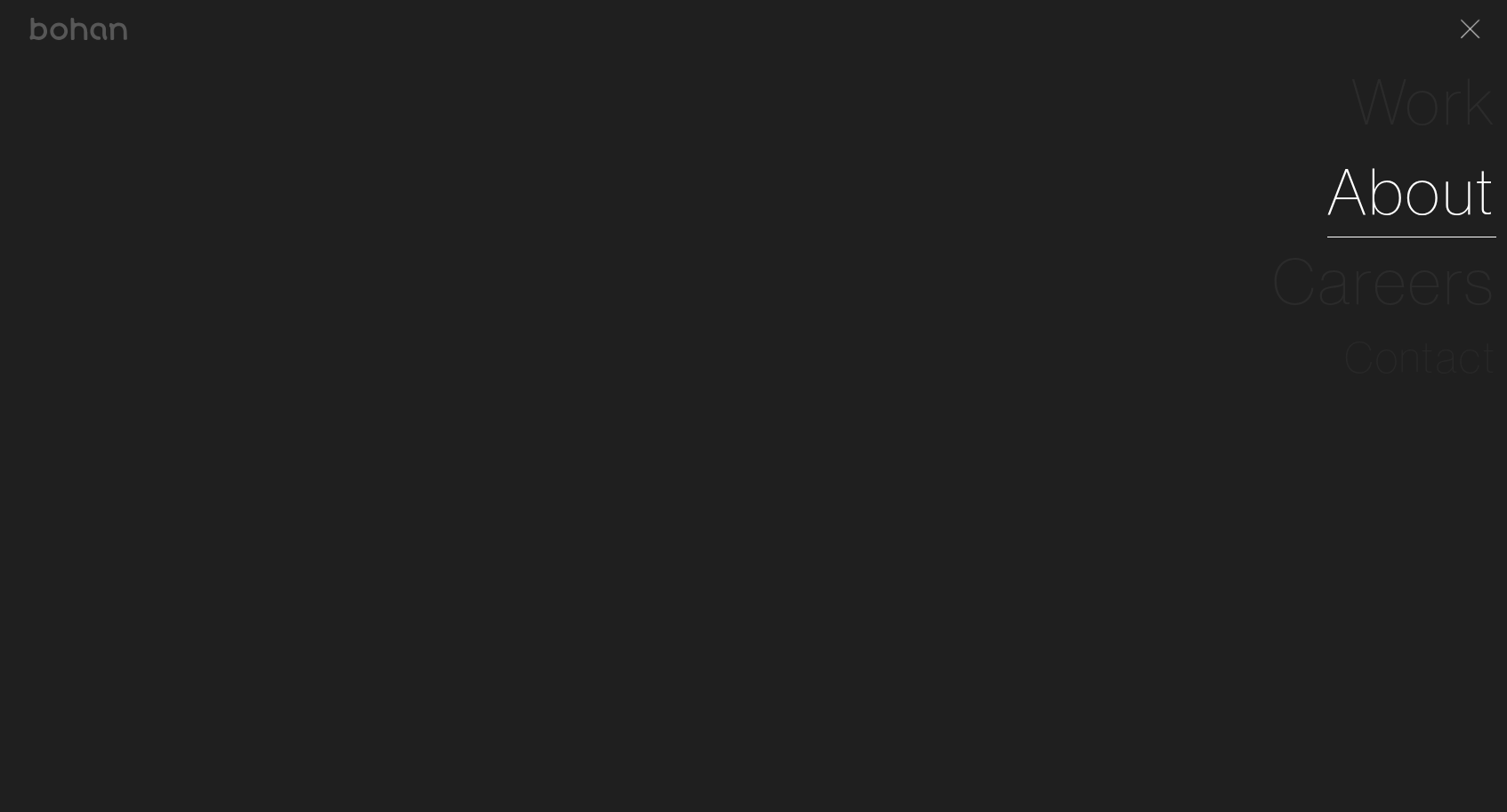
click at [1386, 169] on link "About" at bounding box center [1411, 191] width 169 height 89
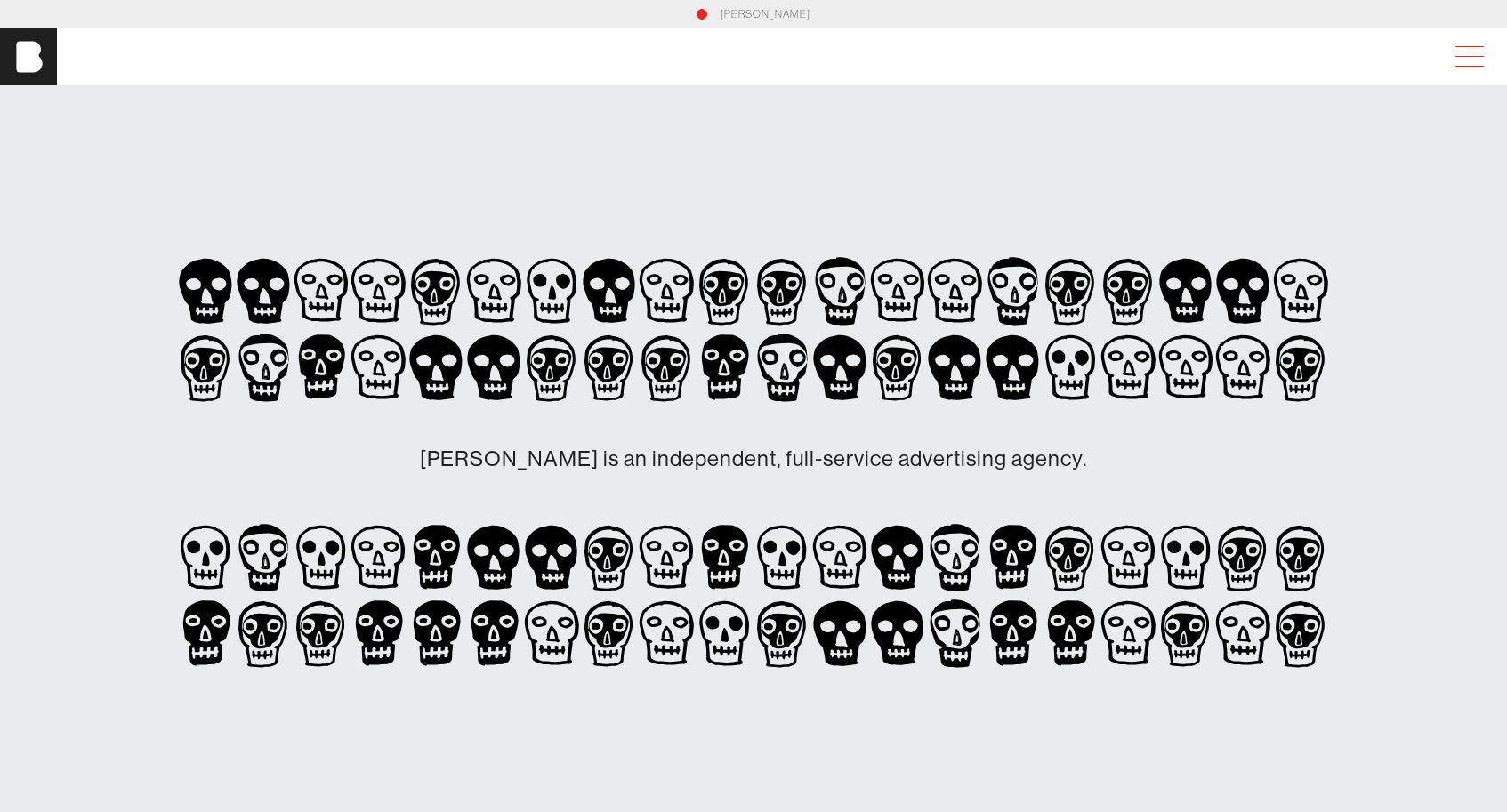
click at [1472, 58] on span at bounding box center [1466, 57] width 41 height 32
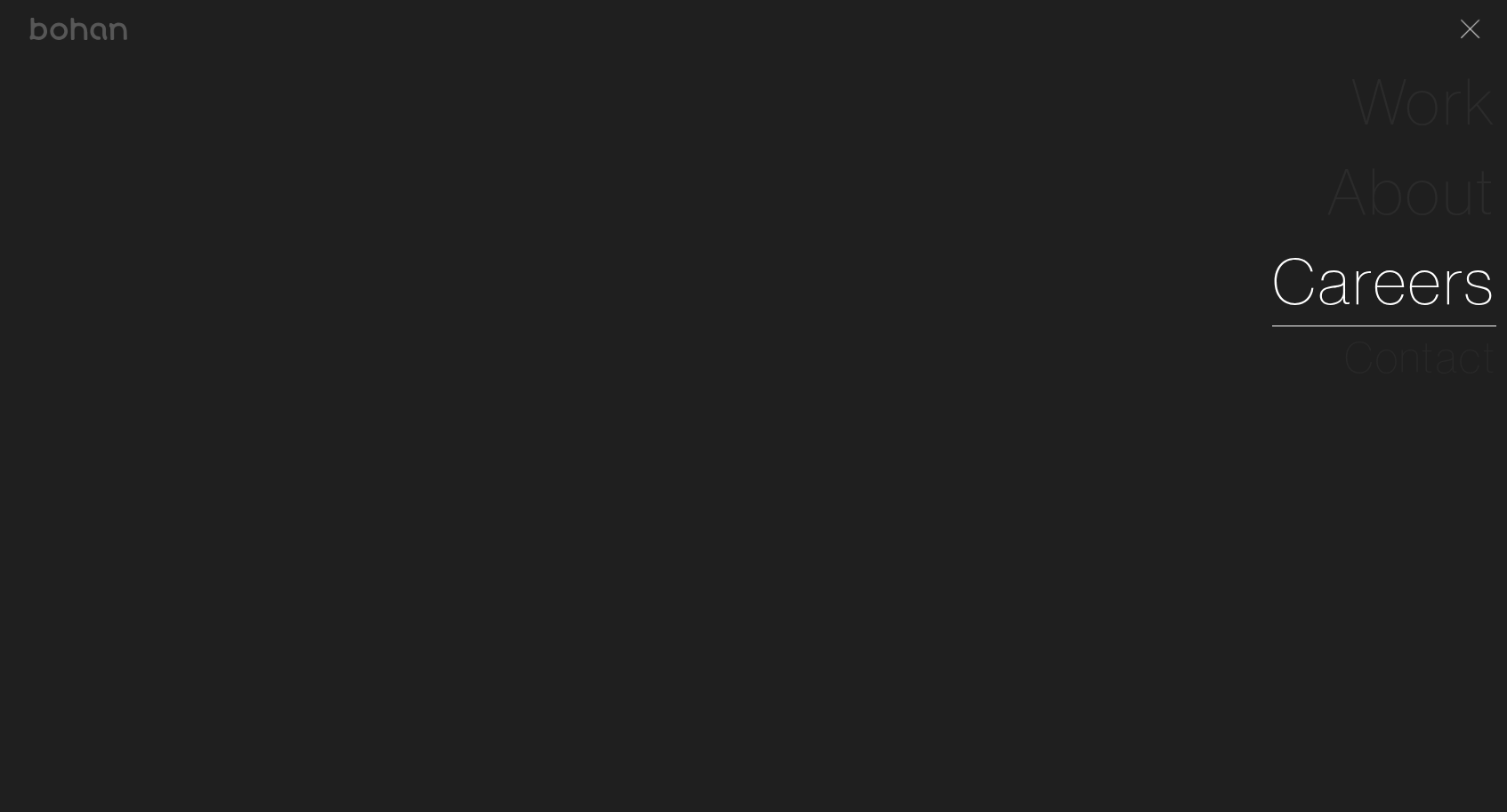
click at [1399, 273] on link "Careers" at bounding box center [1384, 281] width 224 height 89
